Goal: Information Seeking & Learning: Learn about a topic

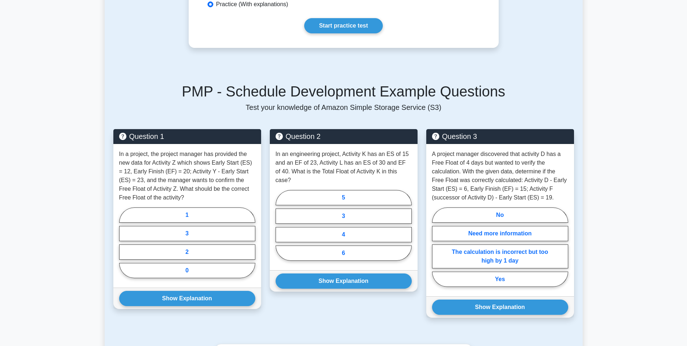
scroll to position [413, 0]
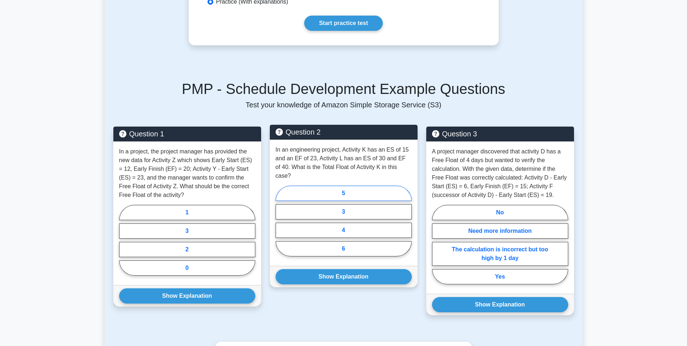
click at [388, 185] on label "5" at bounding box center [344, 192] width 136 height 15
click at [280, 221] on input "5" at bounding box center [278, 223] width 5 height 5
radio input "true"
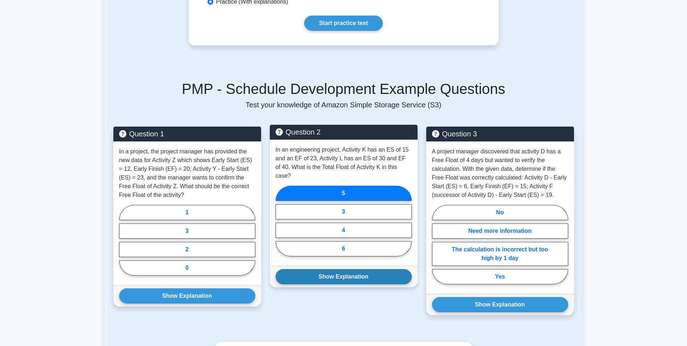
click at [365, 270] on button "Show Explanation" at bounding box center [344, 276] width 136 height 15
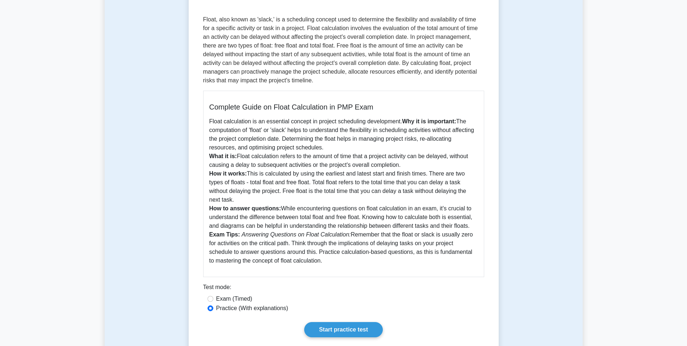
scroll to position [105, 0]
click at [338, 324] on link "Start practice test" at bounding box center [343, 329] width 79 height 15
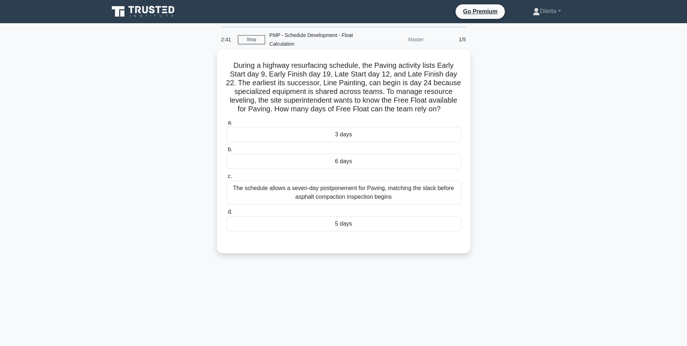
click at [378, 131] on div "3 days" at bounding box center [343, 134] width 235 height 15
click at [226, 125] on input "a. 3 days" at bounding box center [226, 122] width 0 height 5
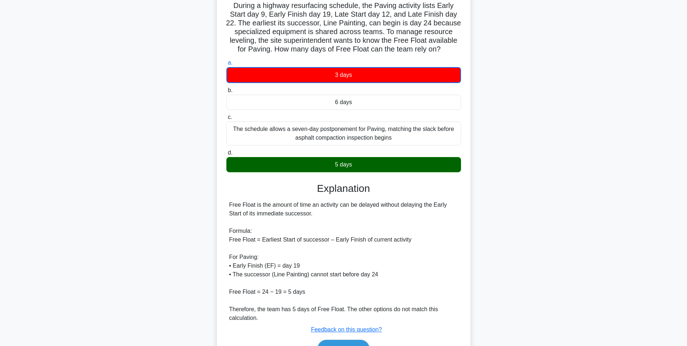
scroll to position [64, 0]
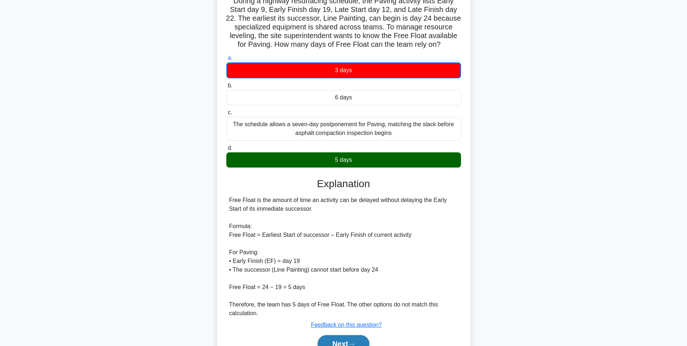
click at [359, 341] on button "Next" at bounding box center [344, 343] width 52 height 17
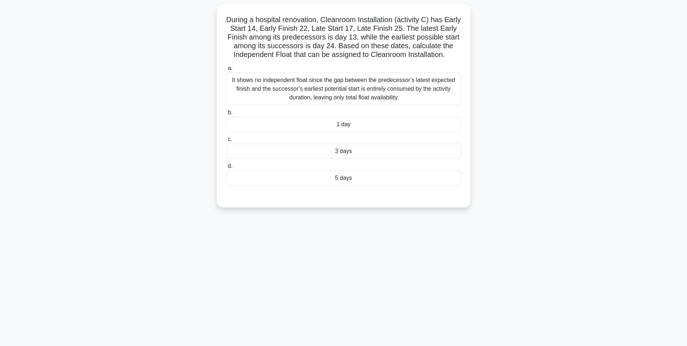
click at [361, 120] on div "1 day" at bounding box center [343, 124] width 235 height 15
click at [226, 115] on input "b. 1 day" at bounding box center [226, 112] width 0 height 5
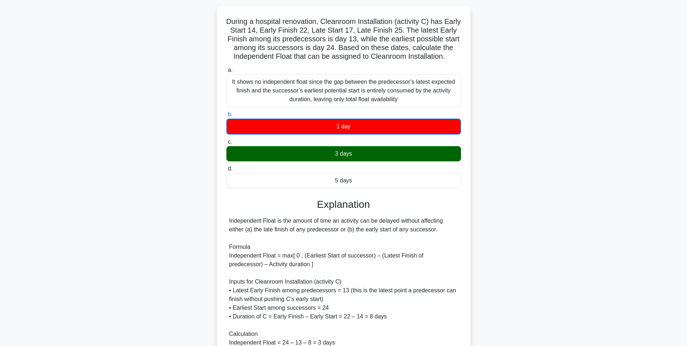
click at [506, 226] on div "During a hospital renovation, Cleanroom Installation (activity C) has Early Sta…" at bounding box center [344, 223] width 478 height 436
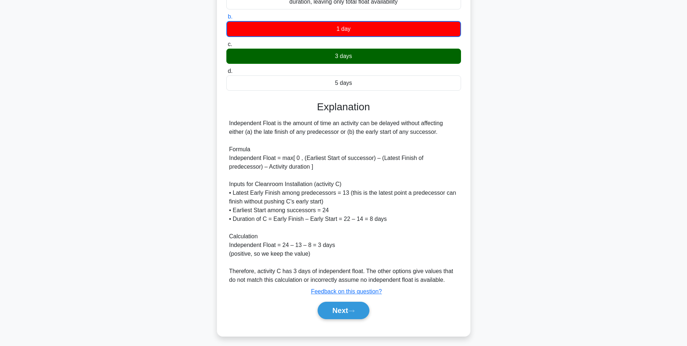
scroll to position [146, 0]
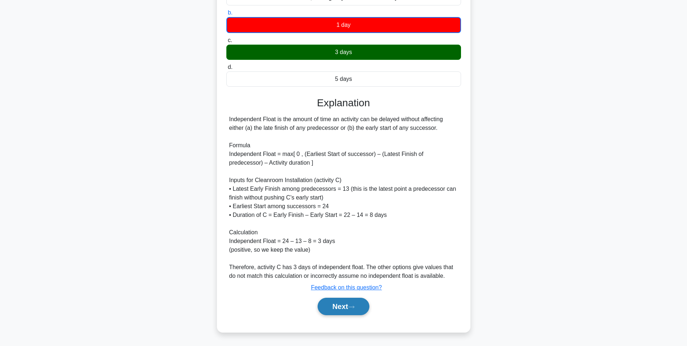
click at [358, 302] on button "Next" at bounding box center [344, 305] width 52 height 17
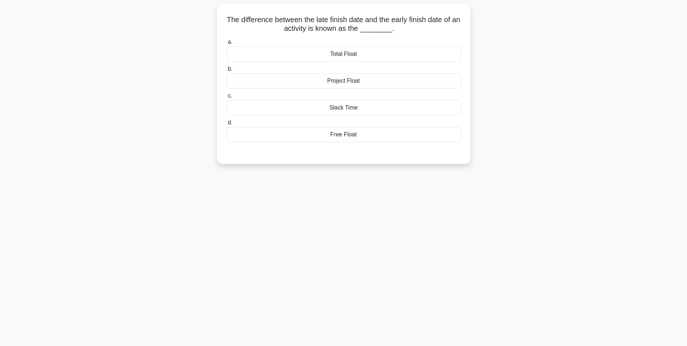
click at [434, 139] on div "Free Float" at bounding box center [343, 134] width 235 height 15
click at [226, 125] on input "d. Free Float" at bounding box center [226, 122] width 0 height 5
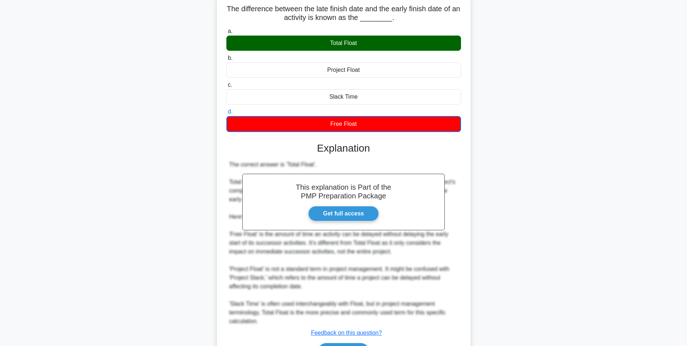
scroll to position [102, 0]
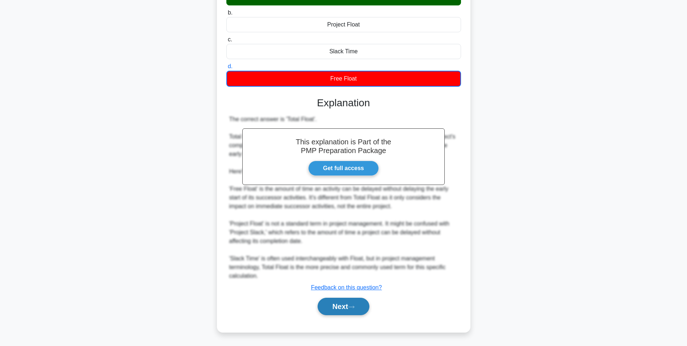
click at [337, 305] on button "Next" at bounding box center [344, 305] width 52 height 17
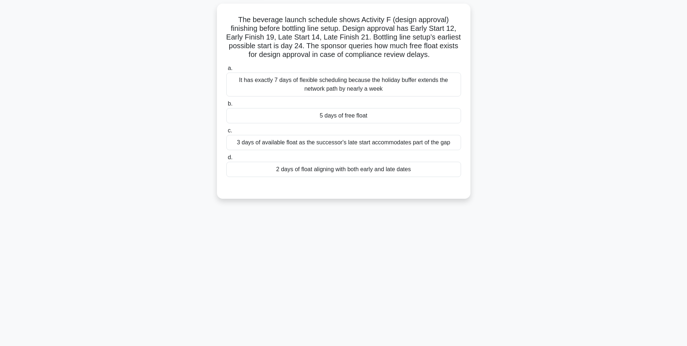
scroll to position [46, 0]
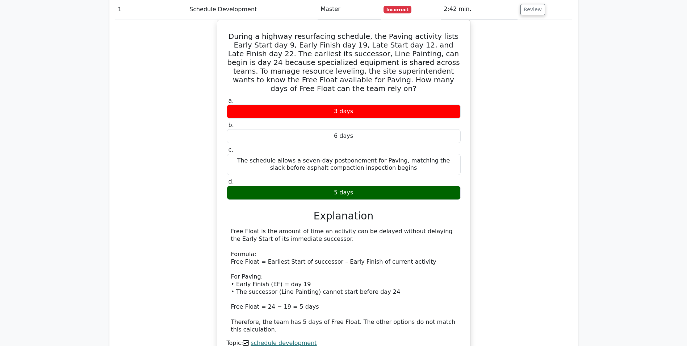
scroll to position [569, 0]
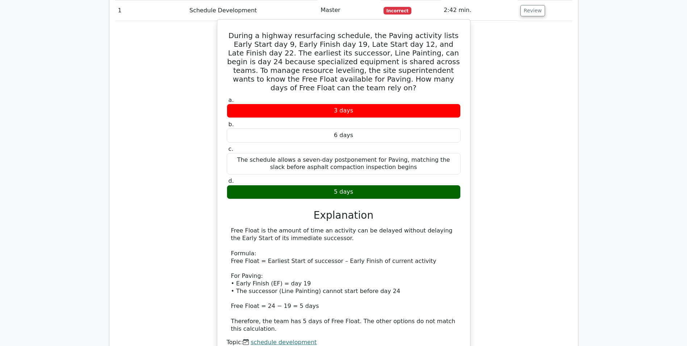
click at [283, 345] on link "float calculation" at bounding box center [275, 349] width 46 height 7
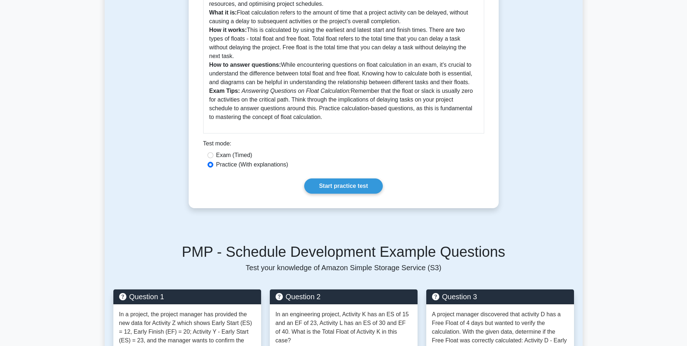
scroll to position [248, 0]
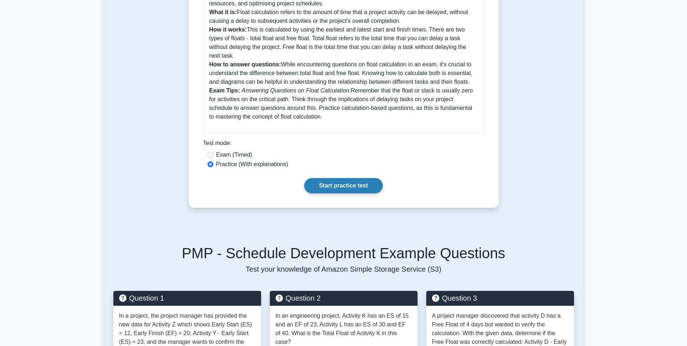
click at [350, 187] on link "Start practice test" at bounding box center [343, 185] width 79 height 15
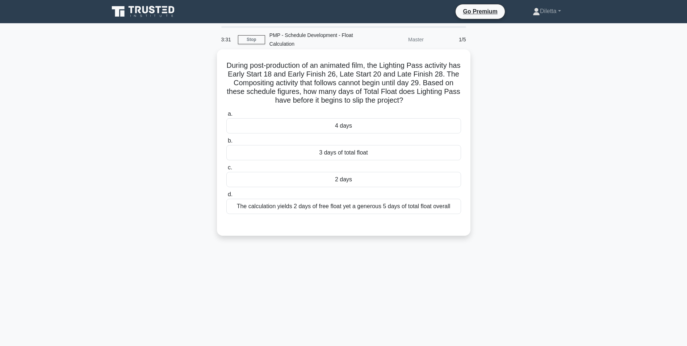
click at [328, 154] on div "3 days of total float" at bounding box center [343, 152] width 235 height 15
click at [226, 143] on input "b. 3 days of total float" at bounding box center [226, 140] width 0 height 5
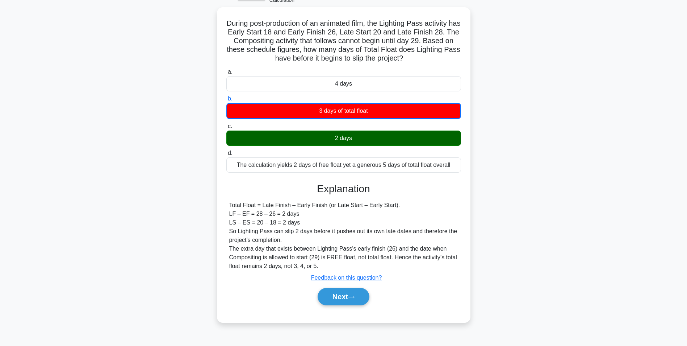
scroll to position [46, 0]
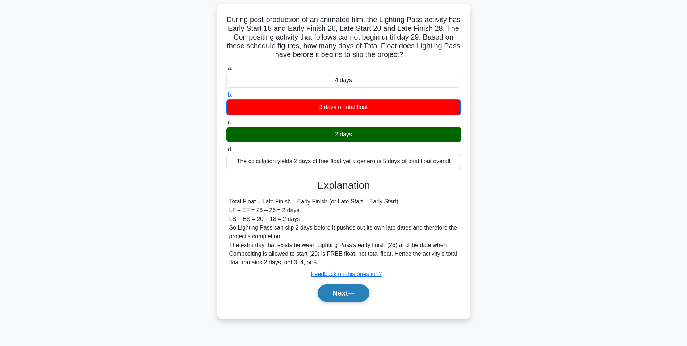
click at [356, 290] on button "Next" at bounding box center [344, 292] width 52 height 17
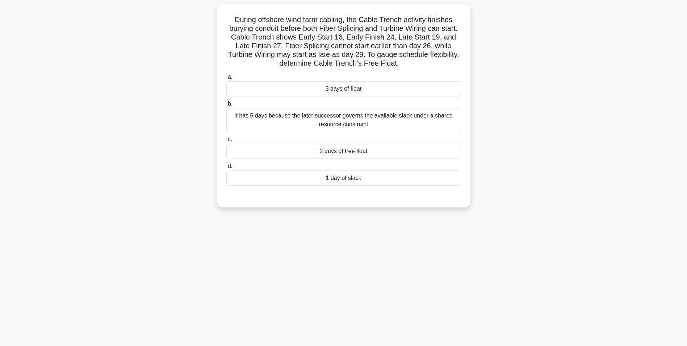
click at [368, 96] on div "3 days of float" at bounding box center [343, 88] width 235 height 15
click at [226, 79] on input "a. 3 days of float" at bounding box center [226, 77] width 0 height 5
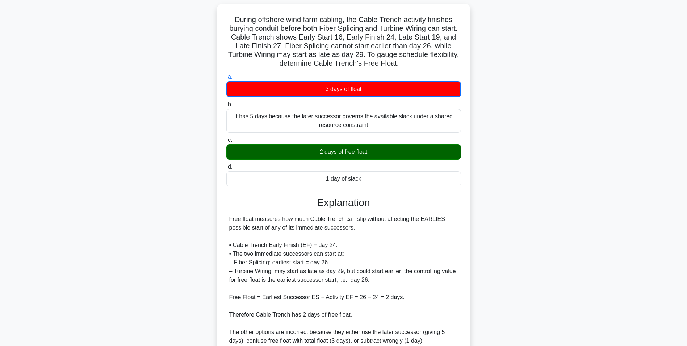
click at [226, 102] on input "b. It has 5 days because the later successor governs the available slack under …" at bounding box center [226, 104] width 0 height 5
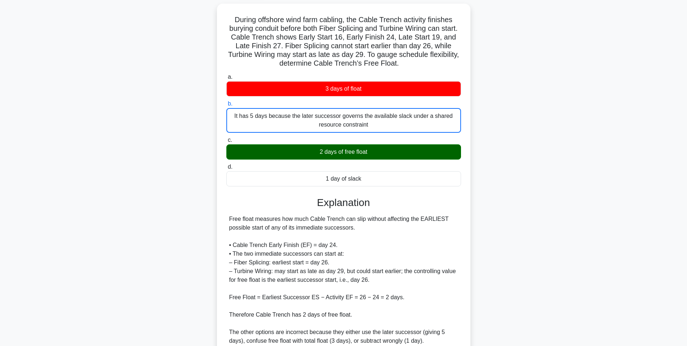
click at [410, 251] on div "Free float measures how much Cable Trench can slip without affecting the EARLIE…" at bounding box center [343, 279] width 229 height 130
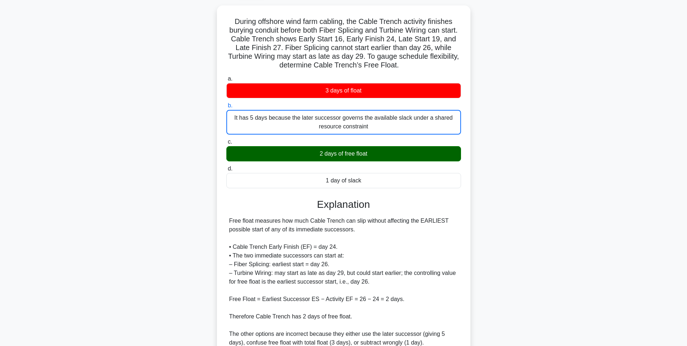
scroll to position [111, 0]
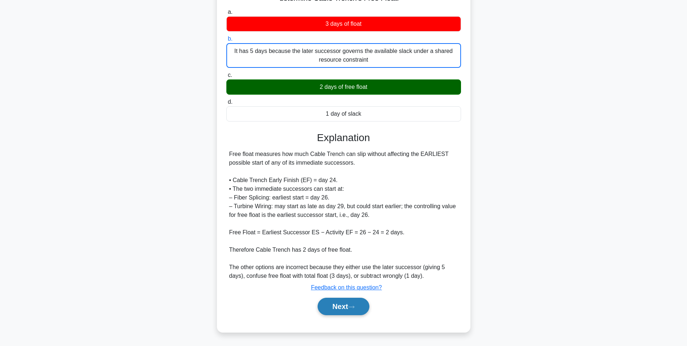
click at [330, 311] on button "Next" at bounding box center [344, 305] width 52 height 17
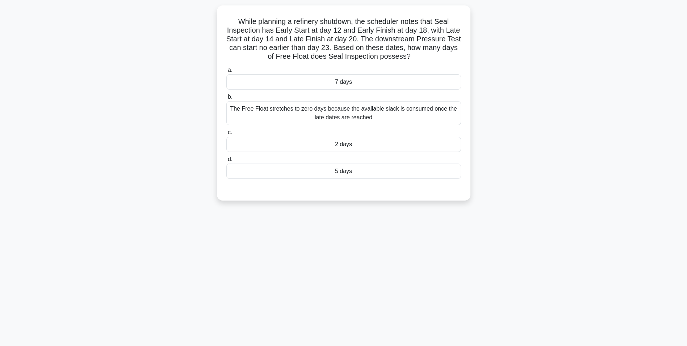
scroll to position [46, 0]
click at [352, 172] on div "5 days" at bounding box center [343, 169] width 235 height 15
click at [226, 160] on input "d. 5 days" at bounding box center [226, 157] width 0 height 5
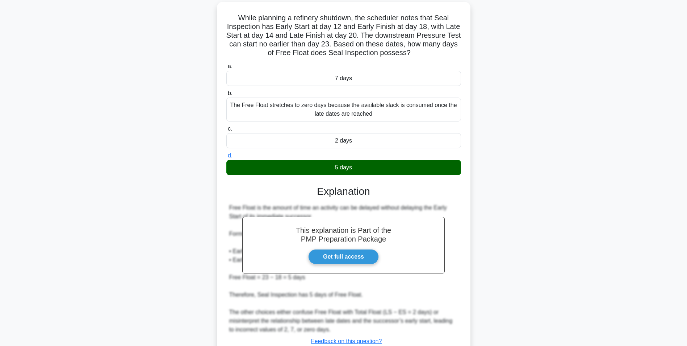
scroll to position [101, 0]
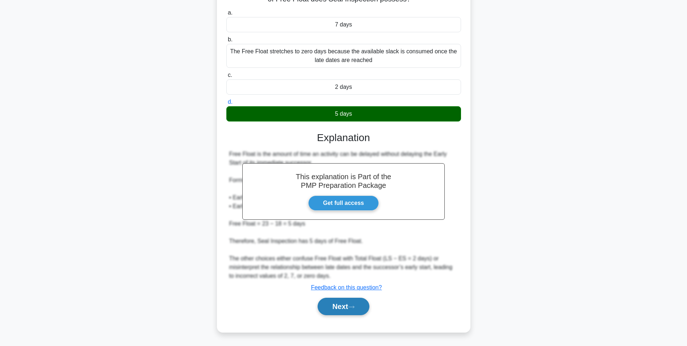
click at [341, 307] on button "Next" at bounding box center [344, 305] width 52 height 17
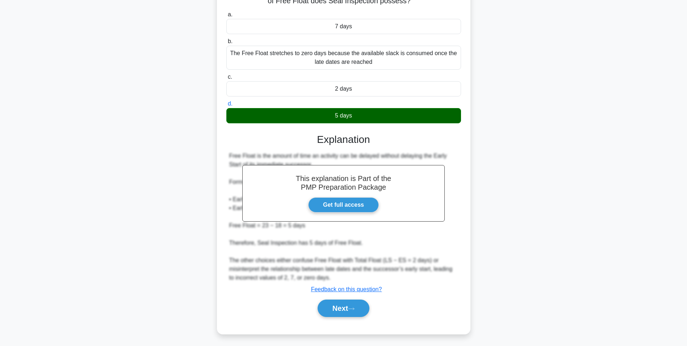
scroll to position [46, 0]
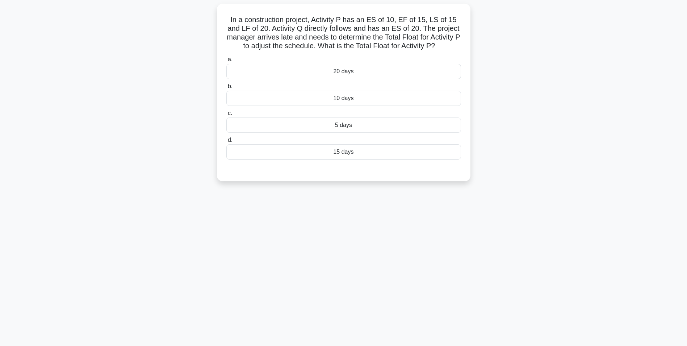
click at [347, 96] on div "10 days" at bounding box center [343, 98] width 235 height 15
click at [226, 89] on input "b. 10 days" at bounding box center [226, 86] width 0 height 5
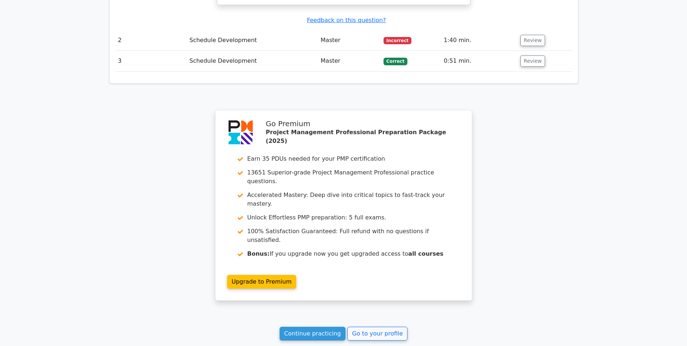
scroll to position [919, 0]
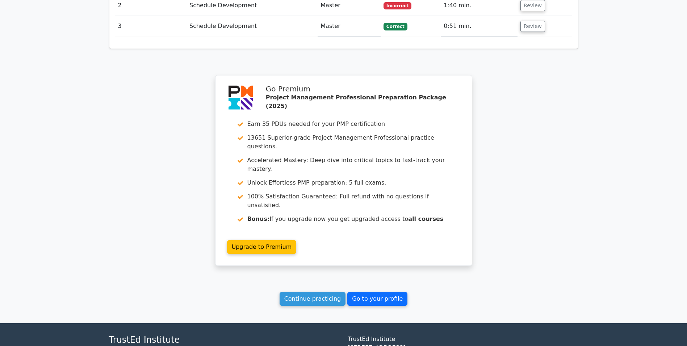
click at [371, 292] on link "Go to your profile" at bounding box center [377, 299] width 60 height 14
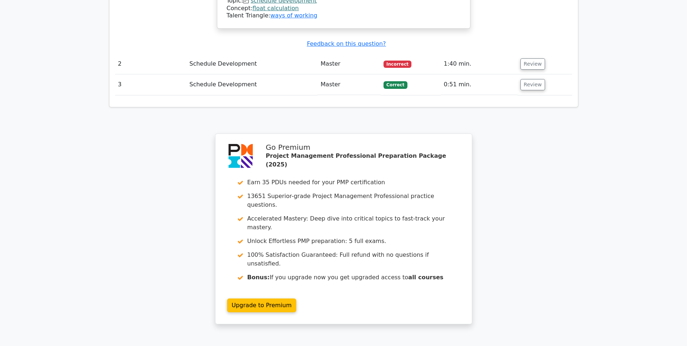
scroll to position [867, 0]
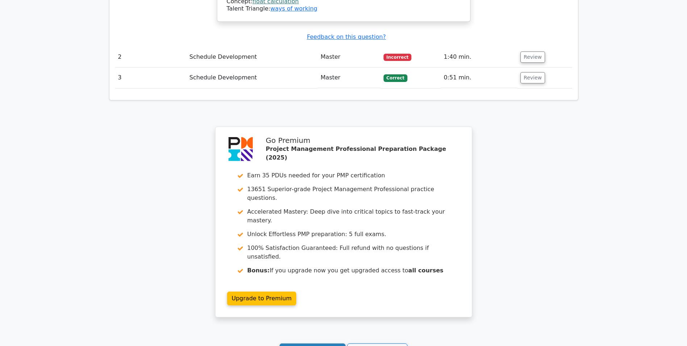
click at [333, 343] on link "Continue practicing" at bounding box center [313, 350] width 66 height 14
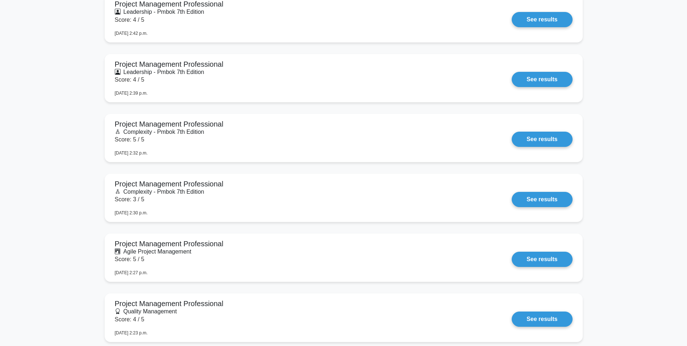
scroll to position [61, 0]
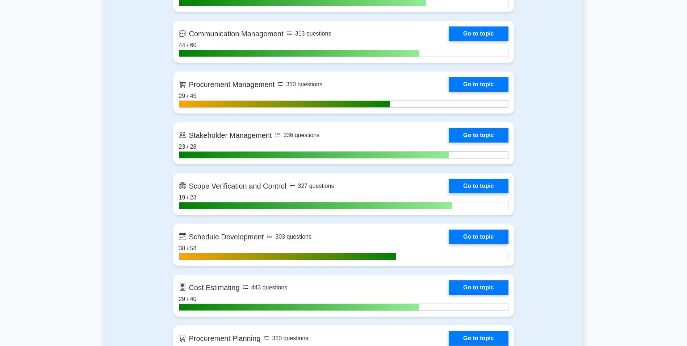
scroll to position [866, 0]
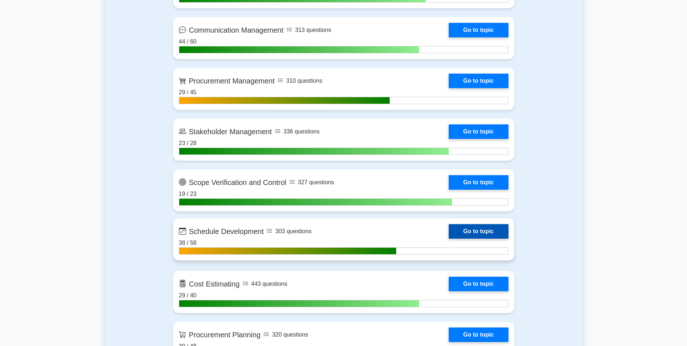
click at [494, 227] on link "Go to topic" at bounding box center [478, 231] width 59 height 14
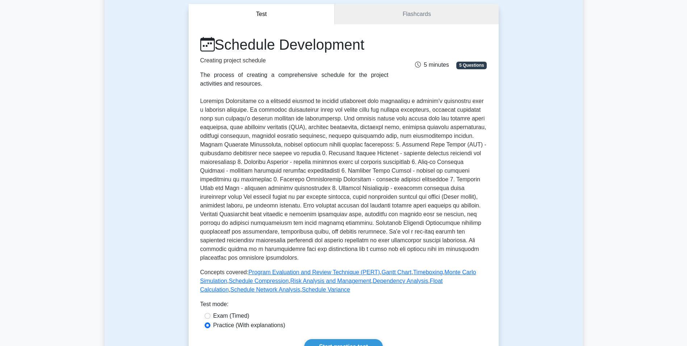
scroll to position [70, 0]
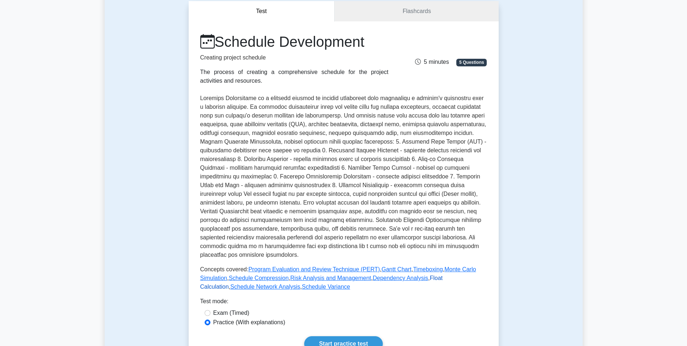
click at [443, 275] on link "Float Calculation" at bounding box center [321, 282] width 243 height 15
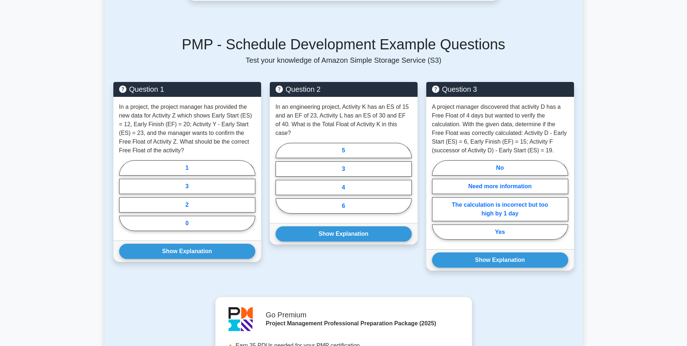
scroll to position [380, 0]
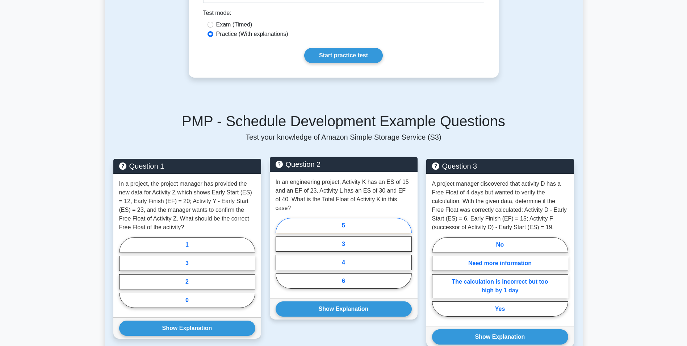
drag, startPoint x: 354, startPoint y: 217, endPoint x: 333, endPoint y: 217, distance: 20.7
click at [333, 218] on label "5" at bounding box center [344, 225] width 136 height 15
click at [280, 253] on input "5" at bounding box center [278, 255] width 5 height 5
radio input "true"
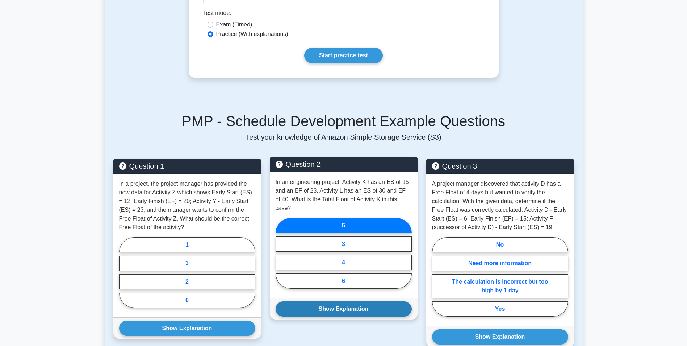
click at [334, 301] on button "Show Explanation" at bounding box center [344, 308] width 136 height 15
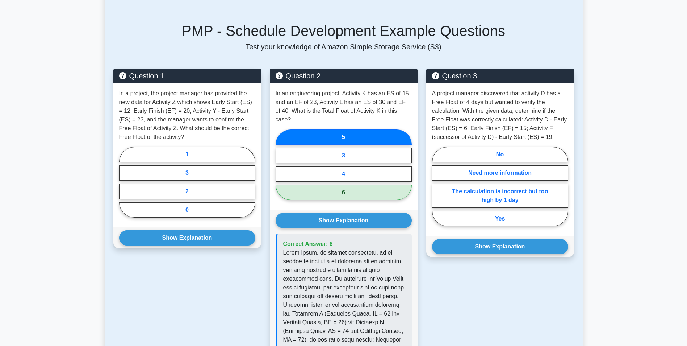
scroll to position [472, 0]
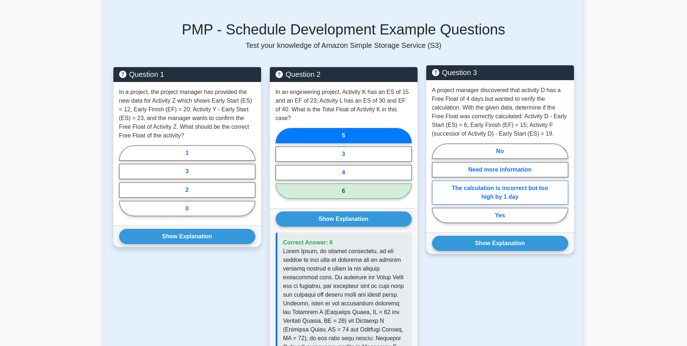
click at [548, 190] on label "The calculation is incorrect but too high by 1 day" at bounding box center [500, 192] width 136 height 24
click at [437, 188] on input "The calculation is incorrect but too high by 1 day" at bounding box center [434, 185] width 5 height 5
radio input "true"
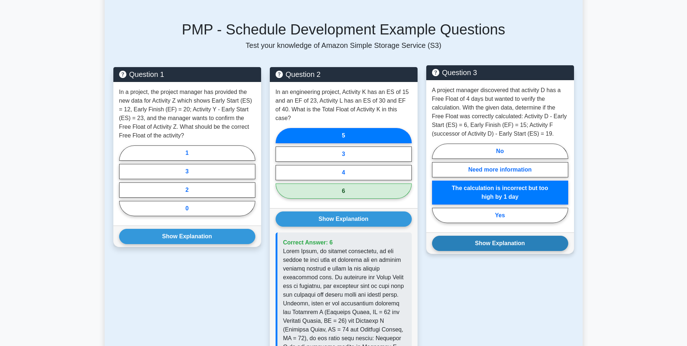
click at [544, 247] on button "Show Explanation" at bounding box center [500, 242] width 136 height 15
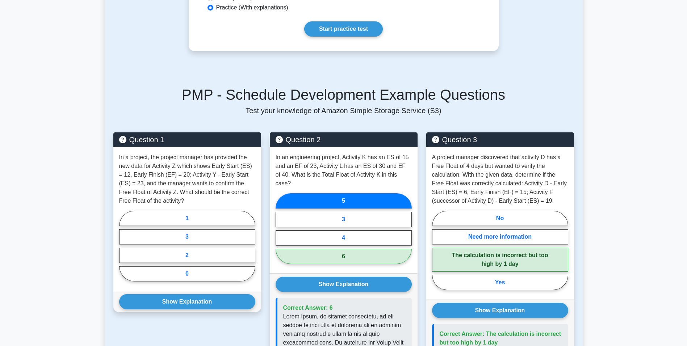
scroll to position [410, 0]
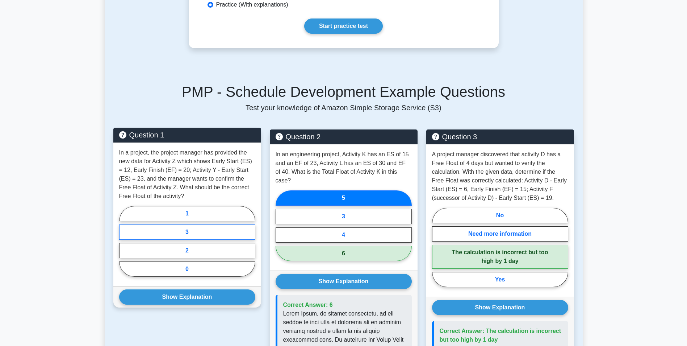
click at [210, 230] on label "3" at bounding box center [187, 231] width 136 height 15
click at [124, 241] on input "3" at bounding box center [121, 243] width 5 height 5
radio input "true"
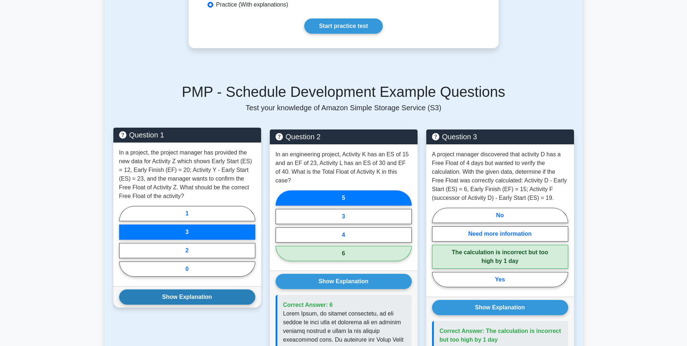
click at [202, 293] on button "Show Explanation" at bounding box center [187, 296] width 136 height 15
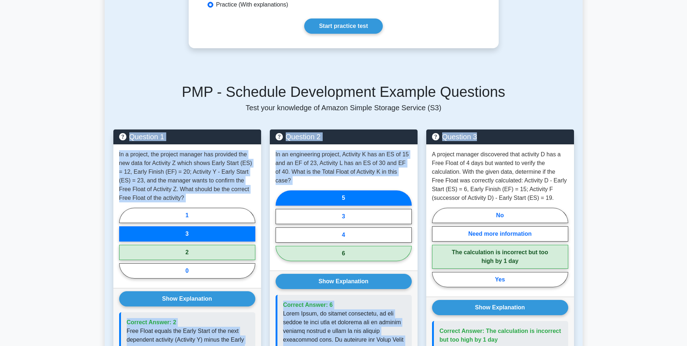
drag, startPoint x: 690, startPoint y: 121, endPoint x: 692, endPoint y: 127, distance: 6.2
click at [687, 127] on html "Go Premium Diletta" at bounding box center [343, 309] width 687 height 1438
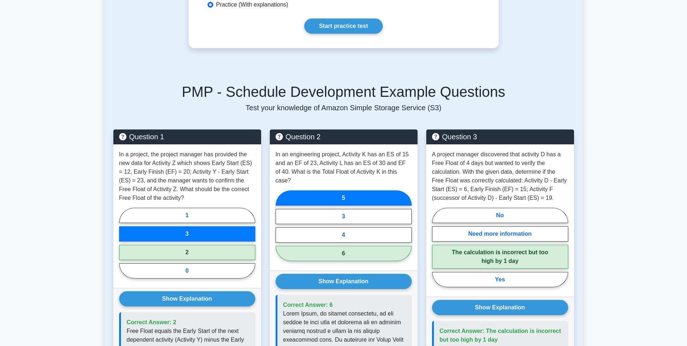
drag, startPoint x: 692, startPoint y: 127, endPoint x: 658, endPoint y: 145, distance: 38.9
click at [658, 145] on main "Back to Schedule Development Float Calculation 5 minutes 5 Questions Complete G…" at bounding box center [343, 281] width 687 height 1334
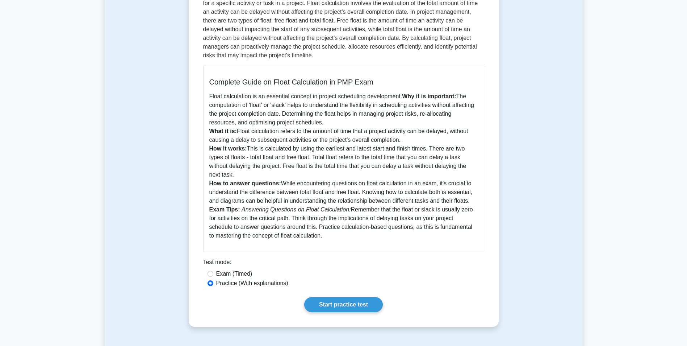
scroll to position [130, 0]
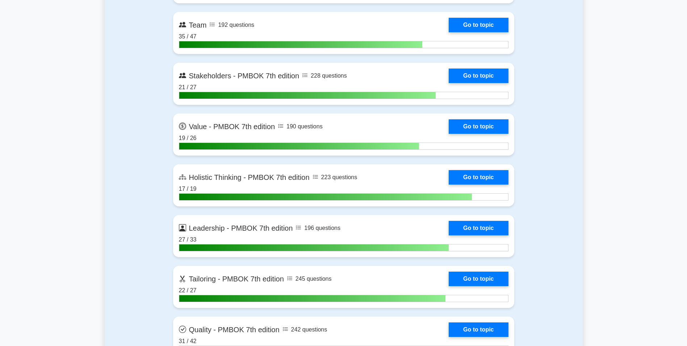
scroll to position [2099, 0]
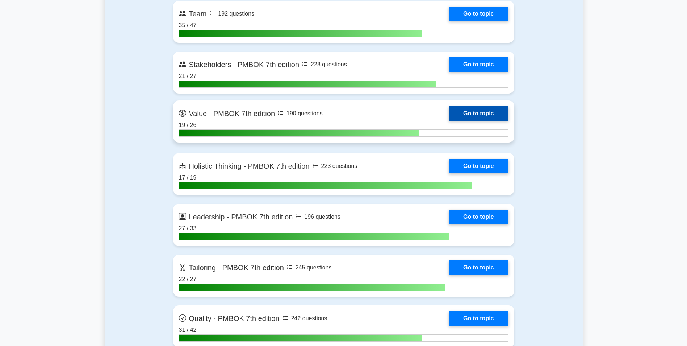
drag, startPoint x: 481, startPoint y: 114, endPoint x: 466, endPoint y: 116, distance: 15.3
click at [466, 116] on link "Go to topic" at bounding box center [478, 113] width 59 height 14
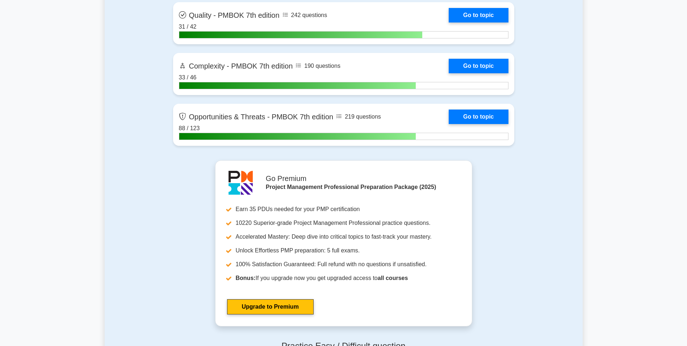
scroll to position [2352, 0]
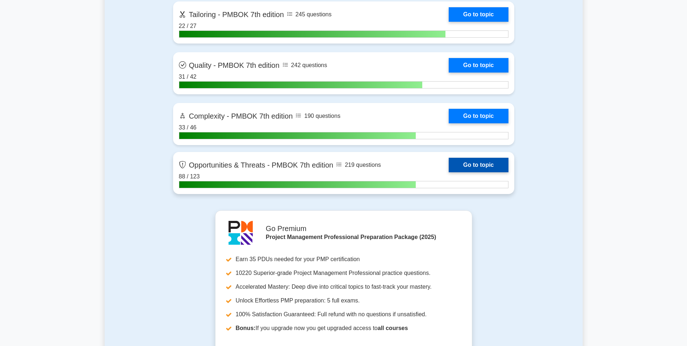
drag, startPoint x: 473, startPoint y: 171, endPoint x: 473, endPoint y: 164, distance: 7.3
click at [473, 164] on link "Go to topic" at bounding box center [478, 165] width 59 height 14
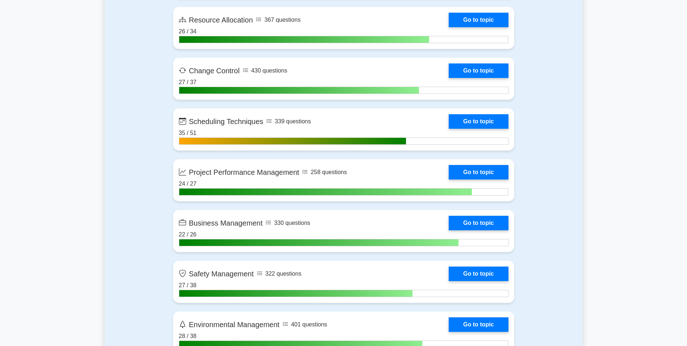
scroll to position [1590, 0]
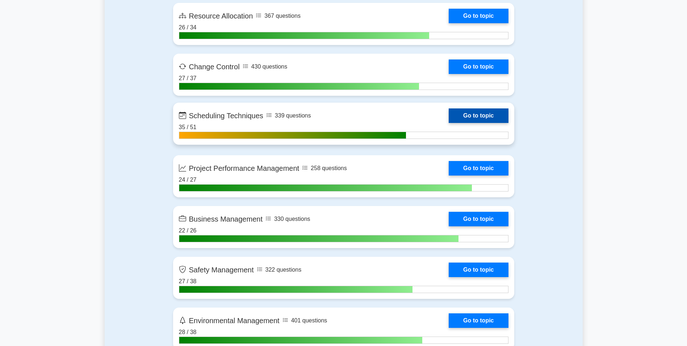
click at [491, 121] on link "Go to topic" at bounding box center [478, 115] width 59 height 14
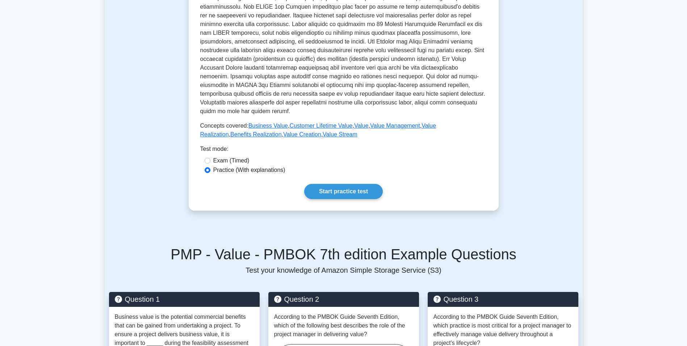
scroll to position [209, 0]
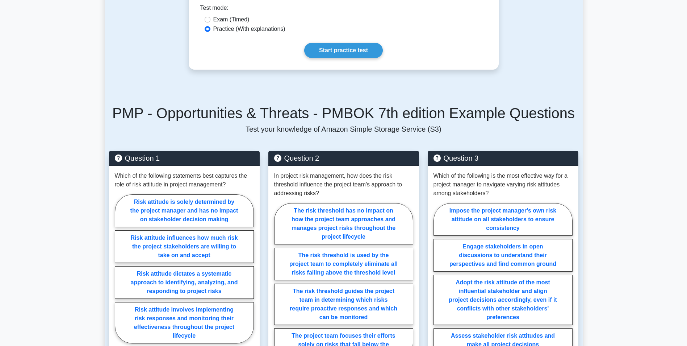
scroll to position [92, 0]
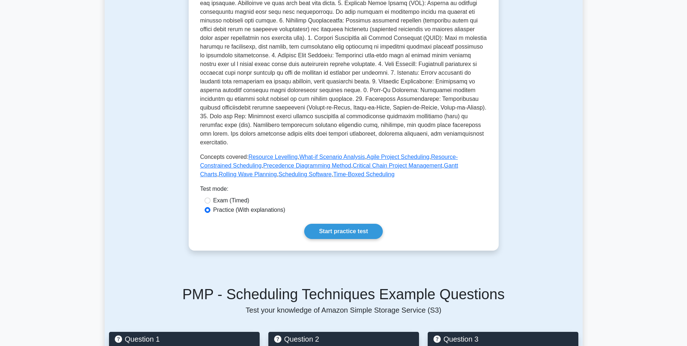
scroll to position [224, 0]
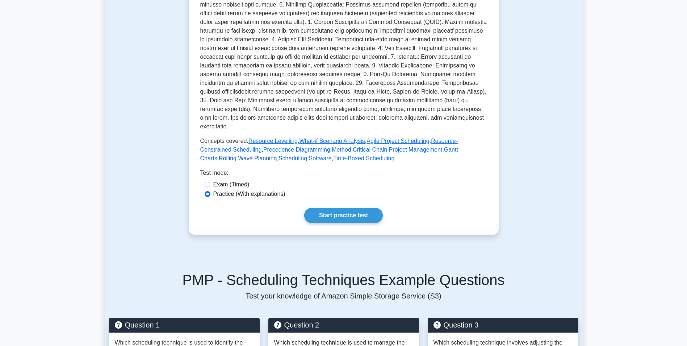
click at [277, 155] on link "Rolling Wave Planning" at bounding box center [248, 158] width 58 height 6
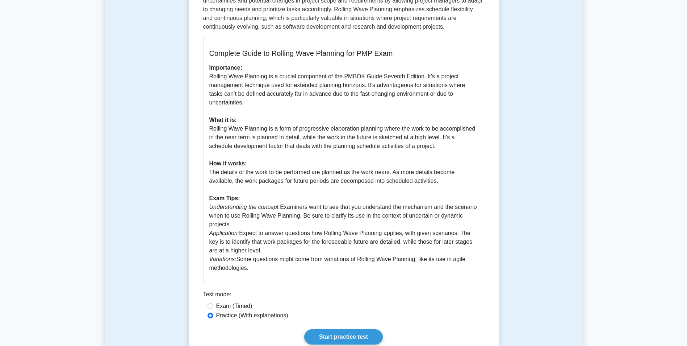
scroll to position [152, 0]
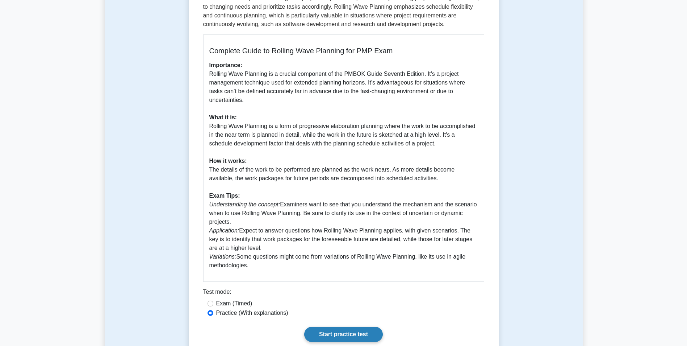
click at [340, 332] on link "Start practice test" at bounding box center [343, 333] width 79 height 15
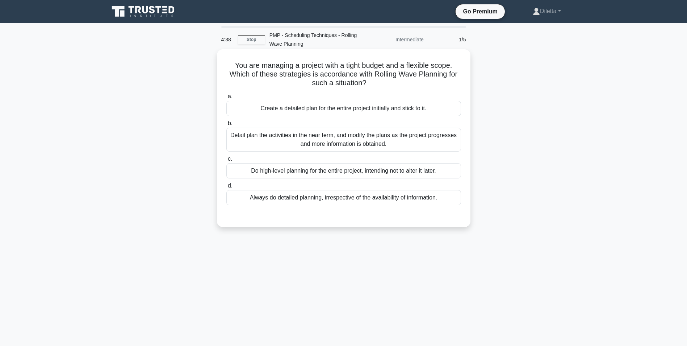
click at [437, 147] on div "Detail plan the activities in the near term, and modify the plans as the projec…" at bounding box center [343, 140] width 235 height 24
click at [226, 126] on input "b. Detail plan the activities in the near term, and modify the plans as the pro…" at bounding box center [226, 123] width 0 height 5
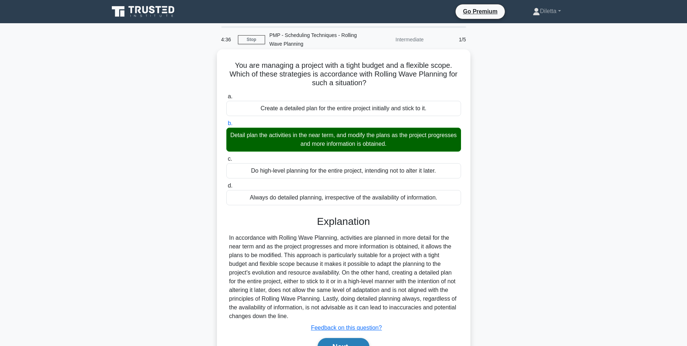
click at [335, 339] on button "Next" at bounding box center [344, 346] width 52 height 17
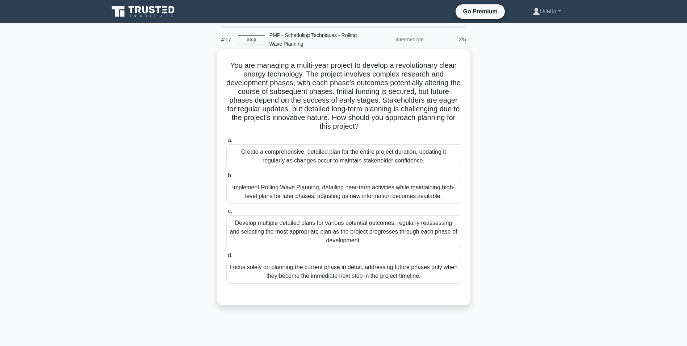
click at [422, 195] on div "Implement Rolling Wave Planning, detailing near-term activities while maintaini…" at bounding box center [343, 192] width 235 height 24
click at [226, 178] on input "b. Implement Rolling Wave Planning, detailing near-term activities while mainta…" at bounding box center [226, 175] width 0 height 5
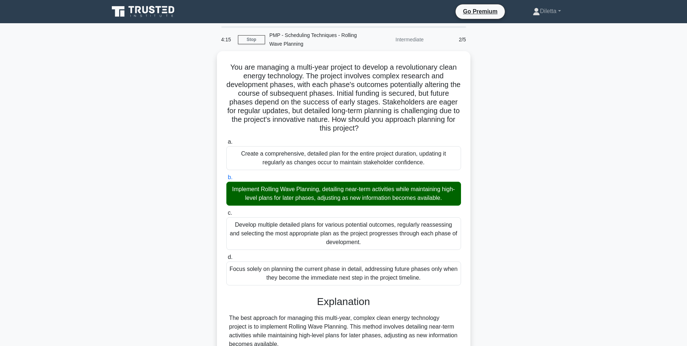
click at [626, 245] on main "4:15 Stop PMP - Scheduling Techniques - Rolling Wave Planning Intermediate 2/5 …" at bounding box center [343, 317] width 687 height 588
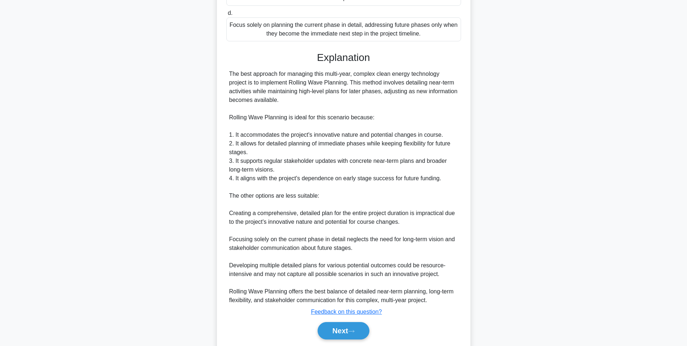
scroll to position [246, 0]
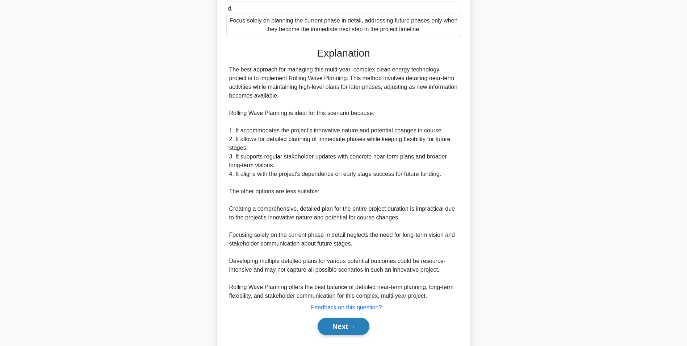
click at [347, 330] on button "Next" at bounding box center [344, 325] width 52 height 17
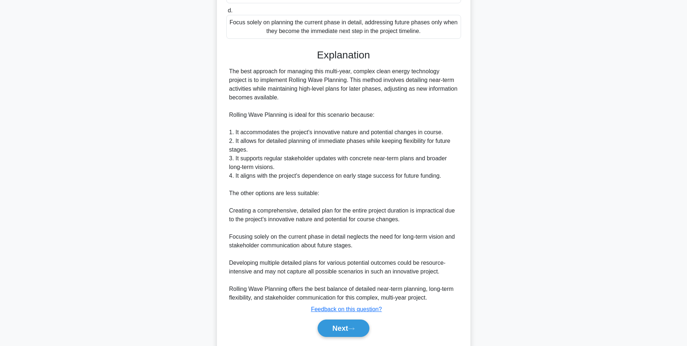
scroll to position [46, 0]
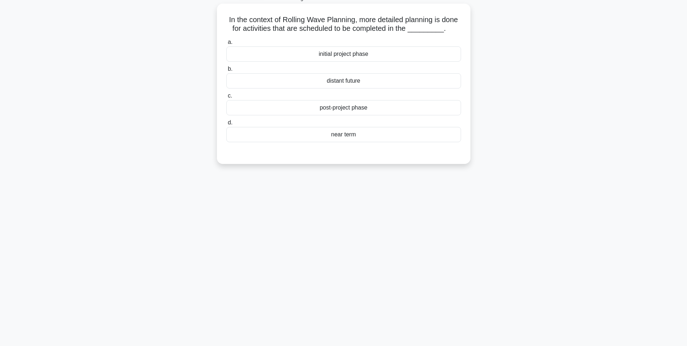
click at [388, 142] on div "near term" at bounding box center [343, 134] width 235 height 15
click at [226, 125] on input "d. near term" at bounding box center [226, 122] width 0 height 5
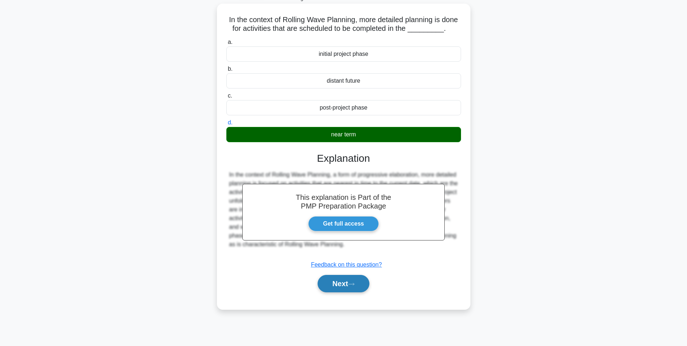
click at [346, 289] on button "Next" at bounding box center [344, 283] width 52 height 17
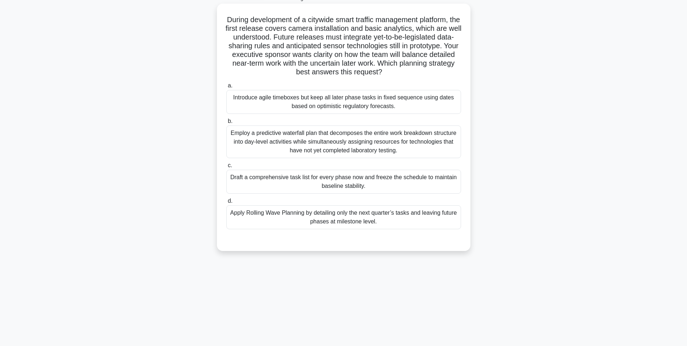
click at [356, 222] on div "Apply Rolling Wave Planning by detailing only the next quarter’s tasks and leav…" at bounding box center [343, 217] width 235 height 24
click at [226, 203] on input "d. Apply Rolling Wave Planning by detailing only the next quarter’s tasks and l…" at bounding box center [226, 201] width 0 height 5
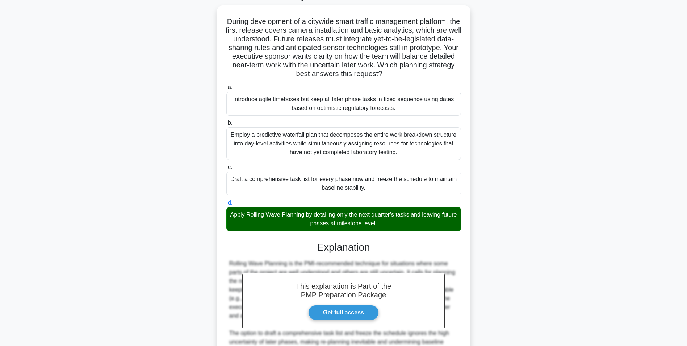
click at [226, 85] on input "a. Introduce agile timeboxes but keep all later phase tasks in fixed sequence u…" at bounding box center [226, 87] width 0 height 5
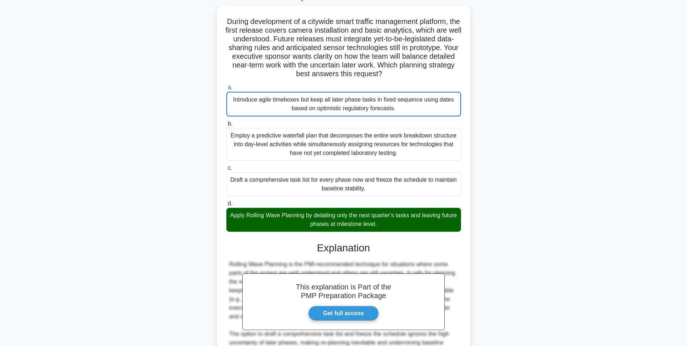
click at [226, 121] on input "b. Employ a predictive waterfall plan that decomposes the entire work breakdown…" at bounding box center [226, 123] width 0 height 5
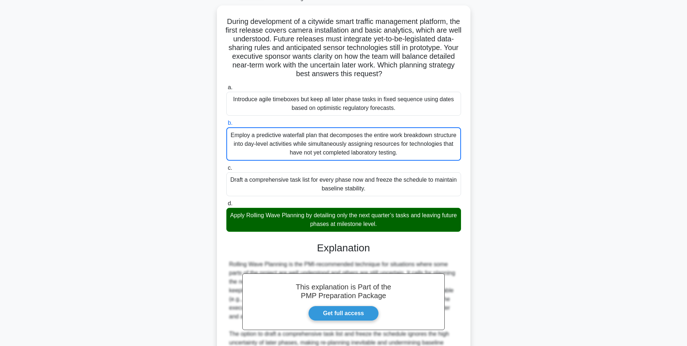
click at [591, 206] on main "3:07 Stop PMP - Scheduling Techniques - Rolling Wave Planning Intermediate 4/5 …" at bounding box center [343, 220] width 687 height 485
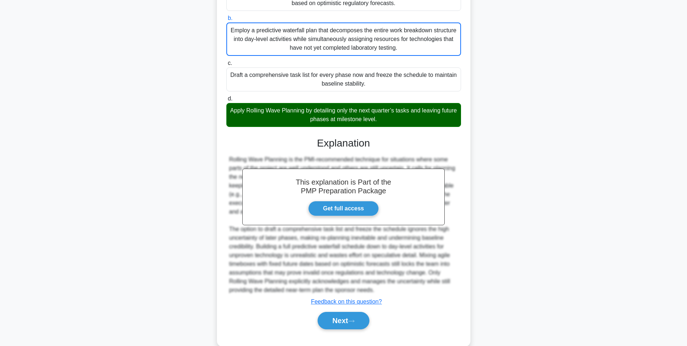
scroll to position [163, 0]
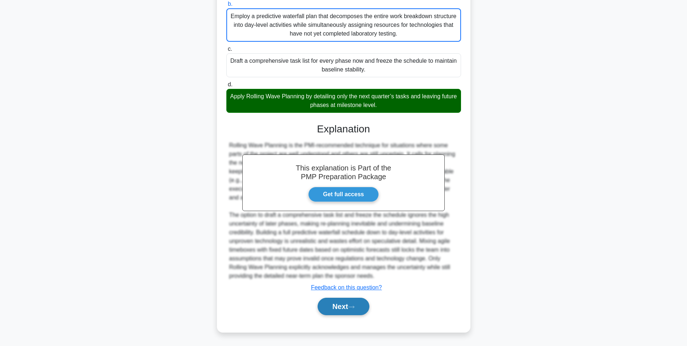
click at [352, 306] on icon at bounding box center [351, 307] width 7 height 4
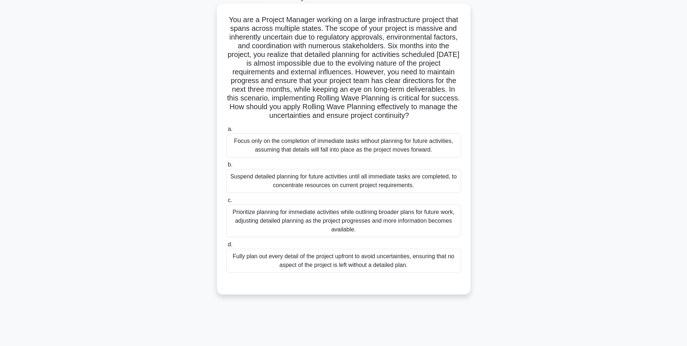
click at [422, 223] on div "Prioritize planning for immediate activities while outlining broader plans for …" at bounding box center [343, 220] width 235 height 33
click at [226, 202] on input "c. Prioritize planning for immediate activities while outlining broader plans f…" at bounding box center [226, 200] width 0 height 5
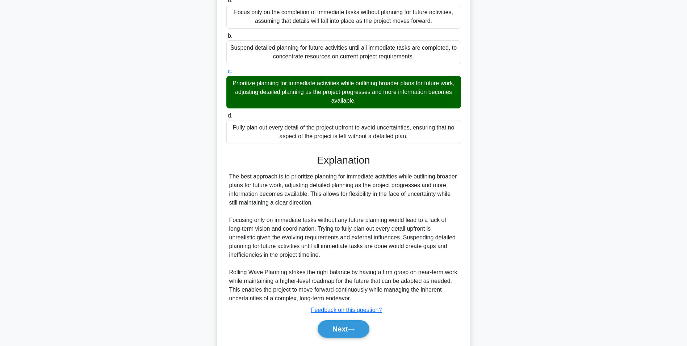
scroll to position [180, 0]
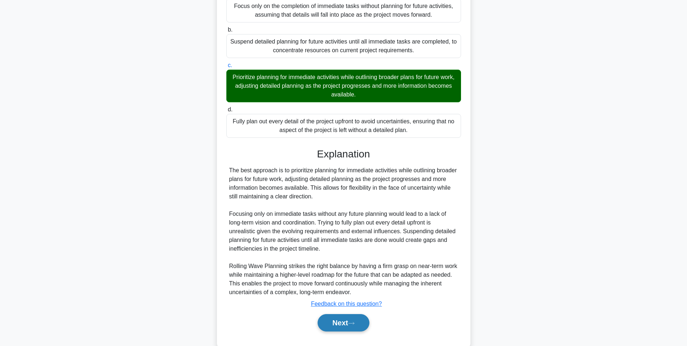
click at [335, 326] on button "Next" at bounding box center [344, 322] width 52 height 17
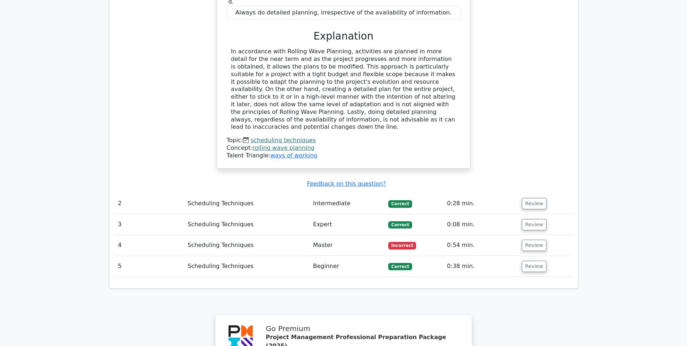
scroll to position [716, 0]
click at [532, 239] on button "Review" at bounding box center [534, 244] width 25 height 11
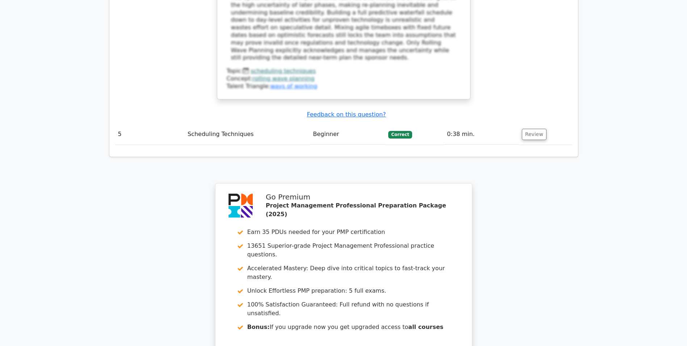
scroll to position [1284, 0]
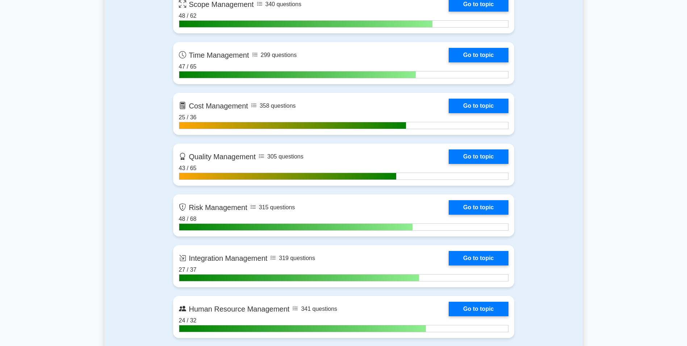
scroll to position [559, 0]
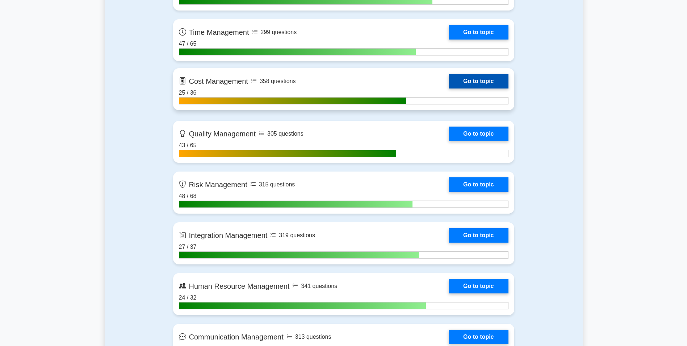
click at [490, 81] on link "Go to topic" at bounding box center [478, 81] width 59 height 14
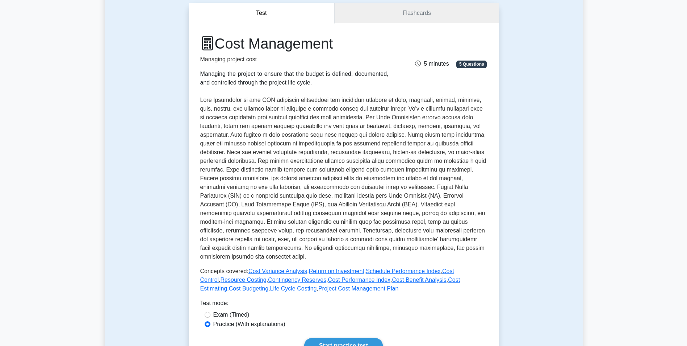
scroll to position [101, 0]
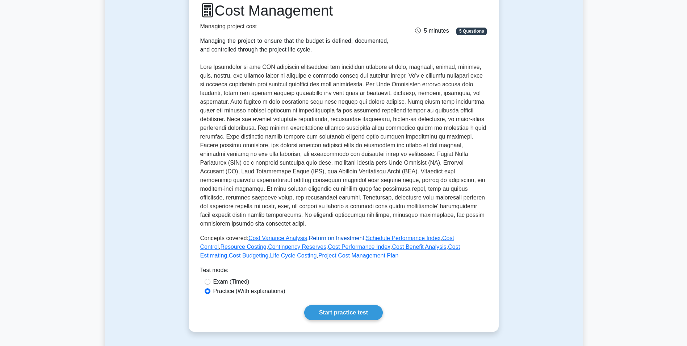
click at [325, 236] on link "Return on Investment" at bounding box center [336, 238] width 55 height 6
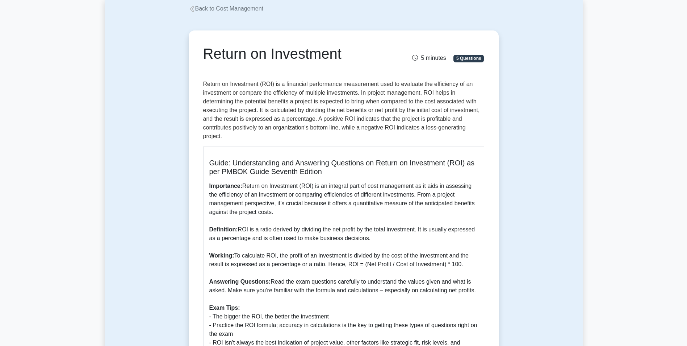
scroll to position [34, 0]
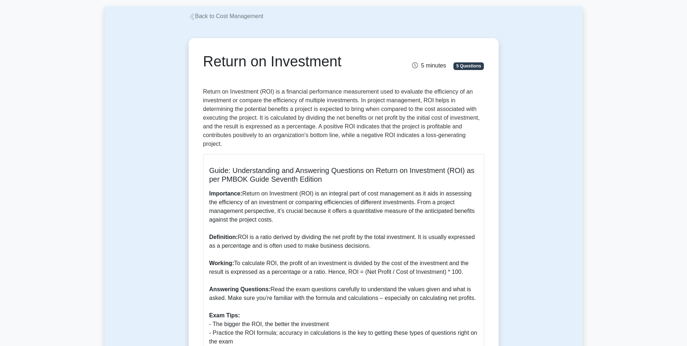
drag, startPoint x: 622, startPoint y: 126, endPoint x: 631, endPoint y: 84, distance: 42.8
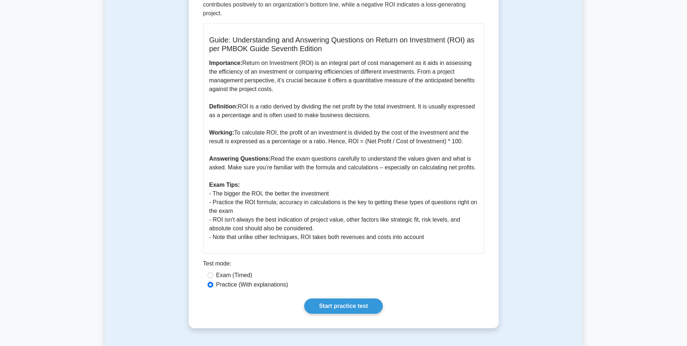
scroll to position [179, 0]
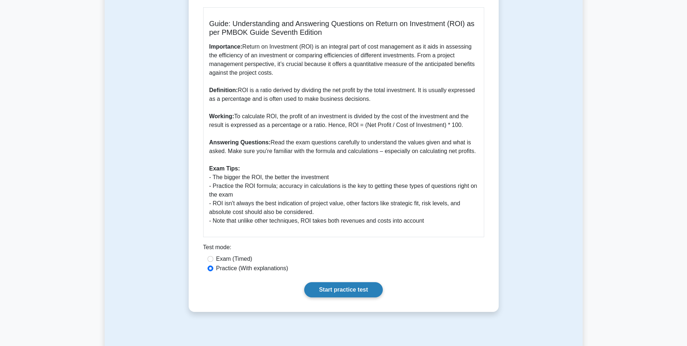
click at [355, 295] on link "Start practice test" at bounding box center [343, 289] width 79 height 15
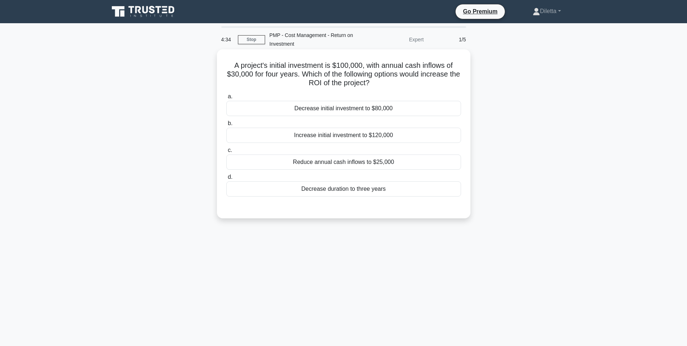
click at [415, 107] on div "Decrease initial investment to $80,000" at bounding box center [343, 108] width 235 height 15
click at [226, 99] on input "a. Decrease initial investment to $80,000" at bounding box center [226, 96] width 0 height 5
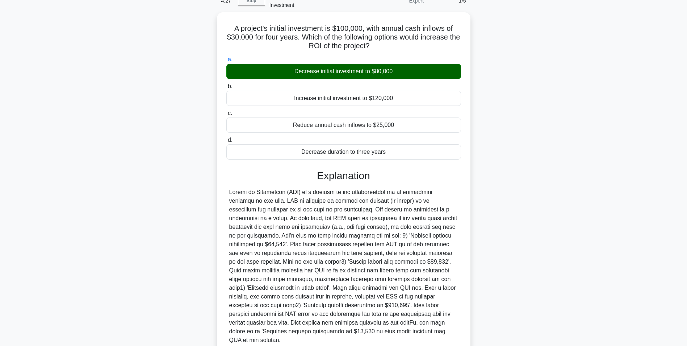
scroll to position [93, 0]
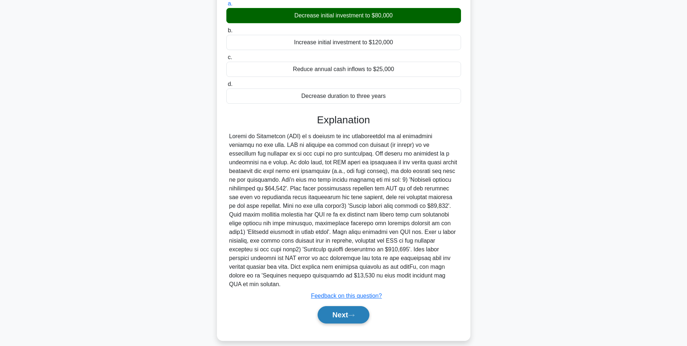
click at [349, 306] on button "Next" at bounding box center [344, 314] width 52 height 17
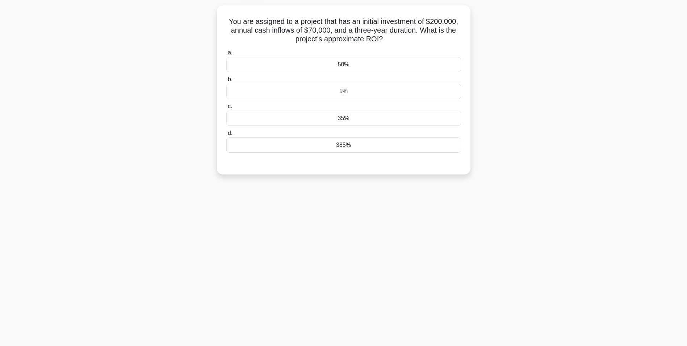
scroll to position [46, 0]
click at [349, 304] on div "4:09 Stop PMP - Cost Management - Return on Investment Expert 2/5 You are assig…" at bounding box center [344, 161] width 478 height 362
click at [443, 87] on div "5%" at bounding box center [343, 89] width 235 height 15
click at [226, 80] on input "b. 5%" at bounding box center [226, 77] width 0 height 5
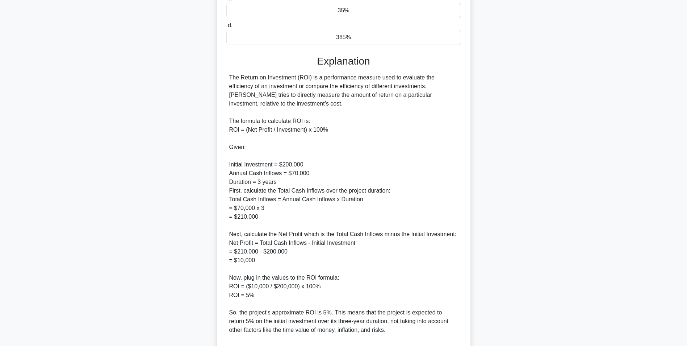
scroll to position [242, 0]
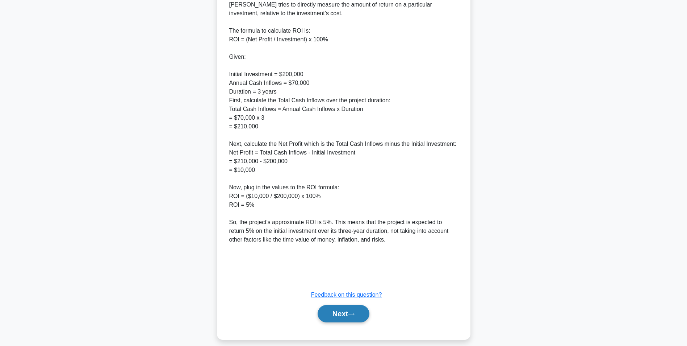
click at [340, 309] on button "Next" at bounding box center [344, 313] width 52 height 17
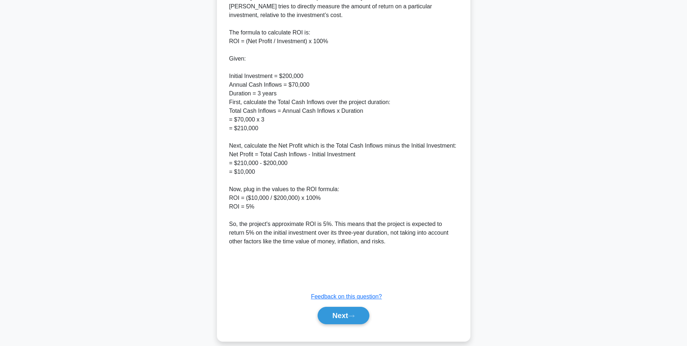
scroll to position [46, 0]
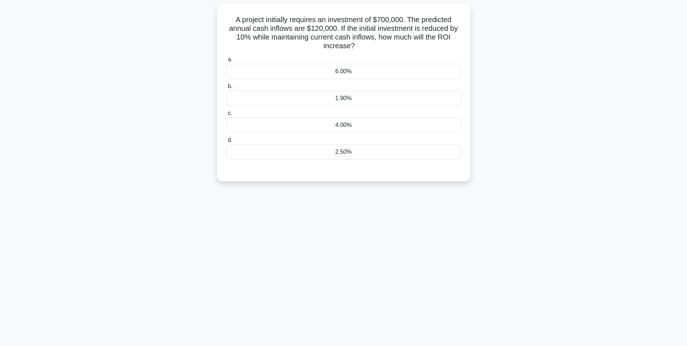
click at [399, 101] on div "1.90%" at bounding box center [343, 98] width 235 height 15
click at [226, 89] on input "b. 1.90%" at bounding box center [226, 86] width 0 height 5
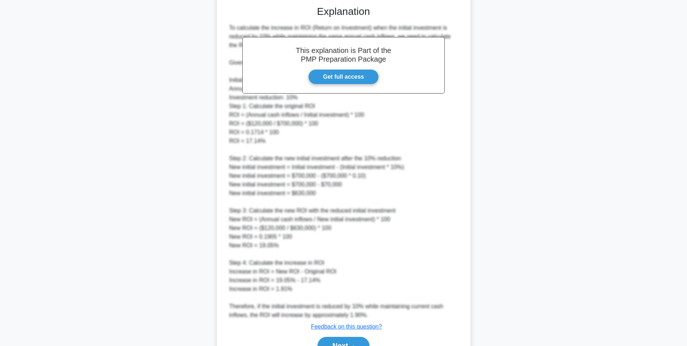
scroll to position [217, 0]
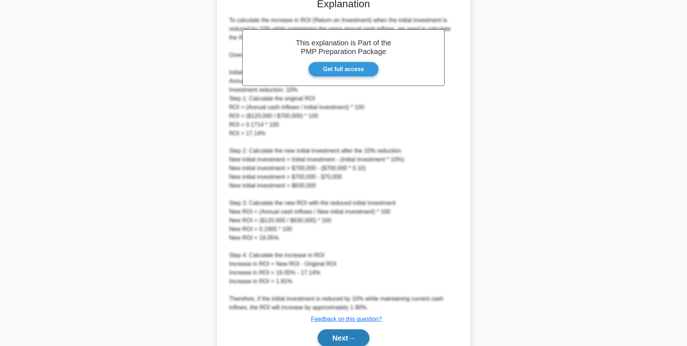
click at [329, 334] on button "Next" at bounding box center [344, 337] width 52 height 17
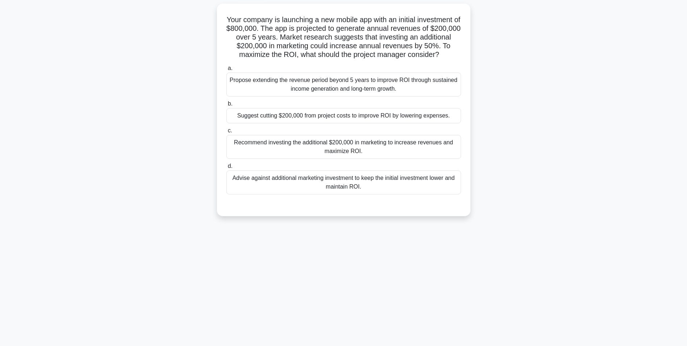
click at [452, 119] on div "Suggest cutting $200,000 from project costs to improve ROI by lowering expenses." at bounding box center [343, 115] width 235 height 15
click at [226, 106] on input "b. Suggest cutting $200,000 from project costs to improve ROI by lowering expen…" at bounding box center [226, 103] width 0 height 5
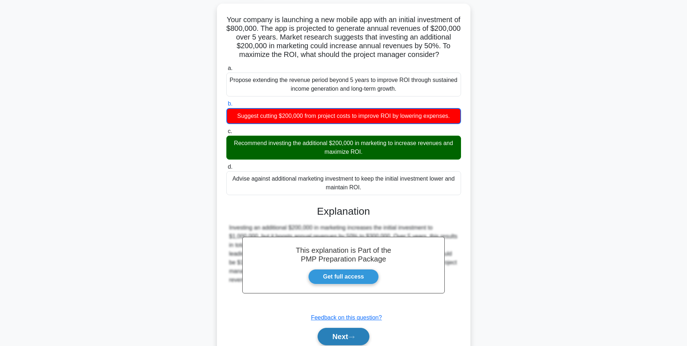
click at [356, 338] on button "Next" at bounding box center [344, 335] width 52 height 17
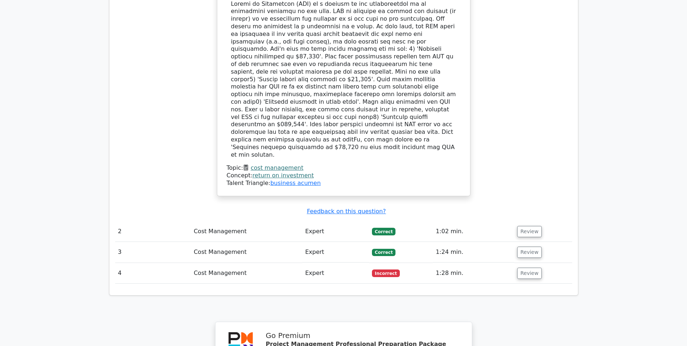
scroll to position [764, 0]
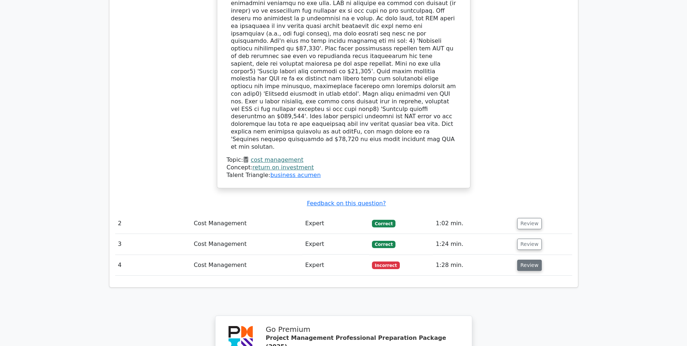
drag, startPoint x: 531, startPoint y: 208, endPoint x: 531, endPoint y: 212, distance: 4.4
click at [531, 259] on button "Review" at bounding box center [529, 264] width 25 height 11
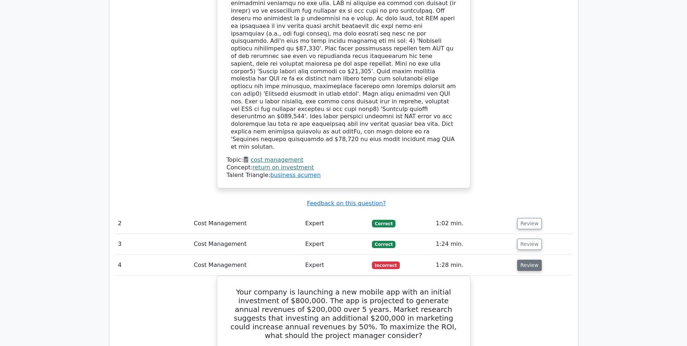
click at [531, 259] on button "Review" at bounding box center [529, 264] width 25 height 11
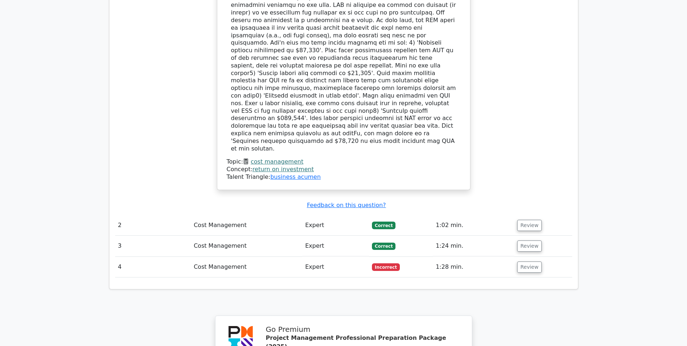
drag, startPoint x: 690, startPoint y: 204, endPoint x: 645, endPoint y: 314, distance: 118.4
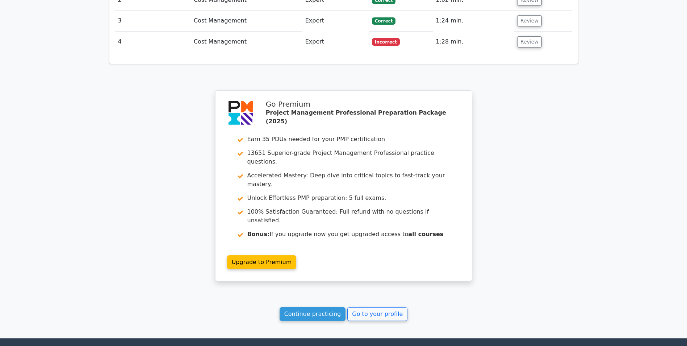
scroll to position [990, 0]
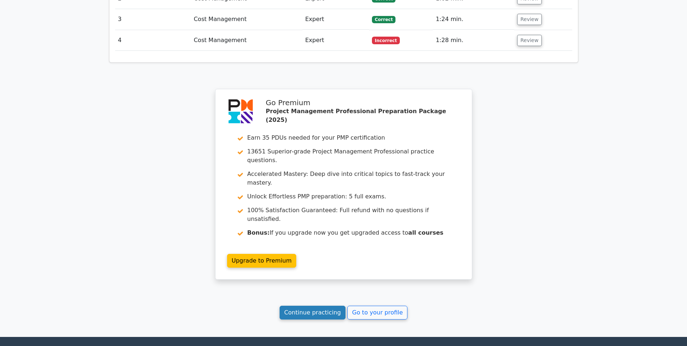
click at [319, 305] on link "Continue practicing" at bounding box center [313, 312] width 66 height 14
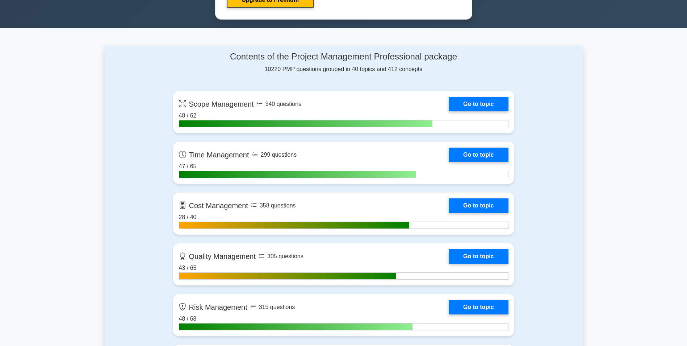
scroll to position [444, 0]
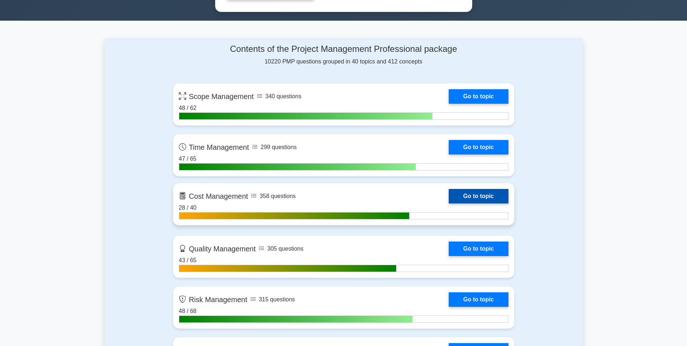
drag, startPoint x: 497, startPoint y: 197, endPoint x: 479, endPoint y: 199, distance: 18.1
click at [479, 199] on link "Go to topic" at bounding box center [478, 196] width 59 height 14
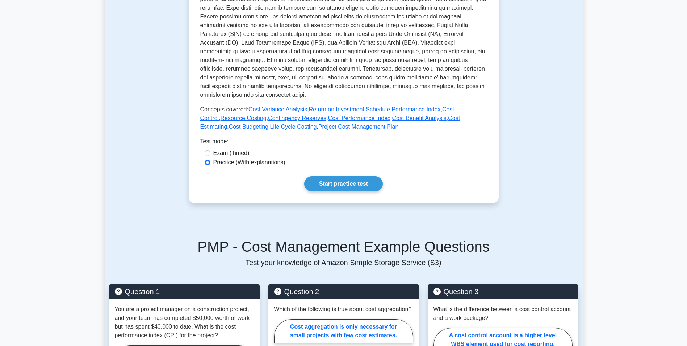
scroll to position [230, 0]
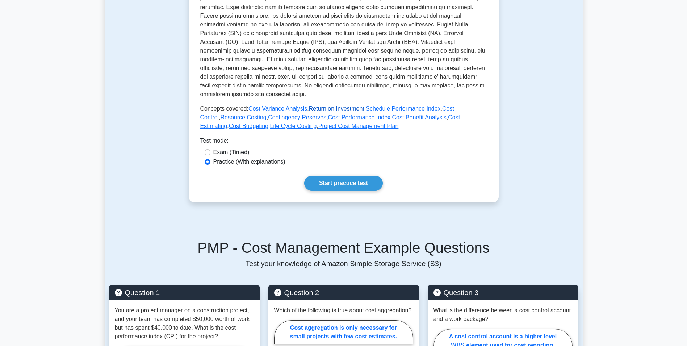
click at [312, 112] on link "Return on Investment" at bounding box center [336, 108] width 55 height 6
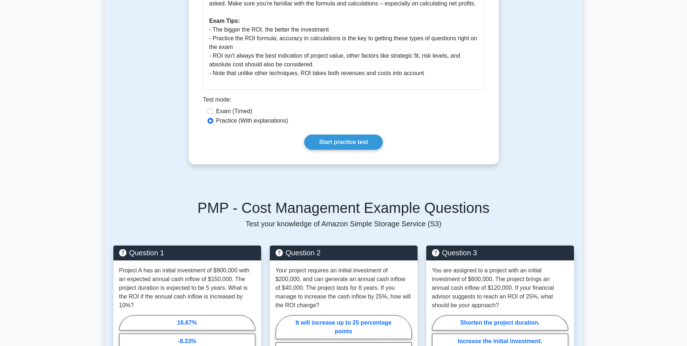
scroll to position [332, 0]
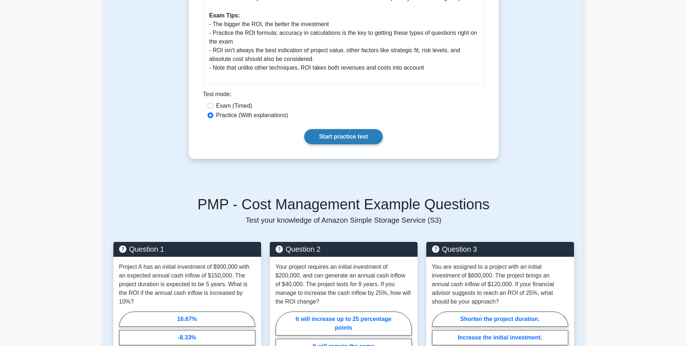
click at [373, 135] on link "Start practice test" at bounding box center [343, 136] width 79 height 15
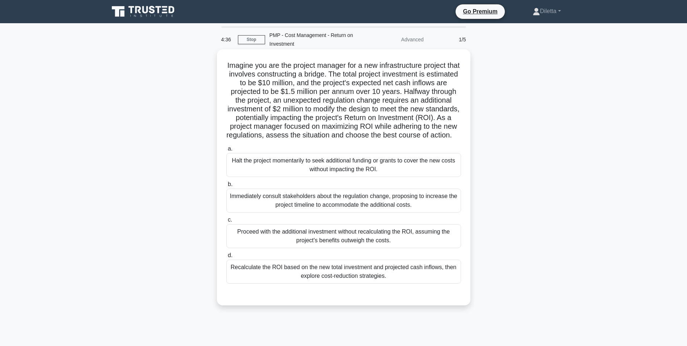
click at [445, 275] on div "Recalculate the ROI based on the new total investment and projected cash inflow…" at bounding box center [343, 271] width 235 height 24
click at [226, 258] on input "d. Recalculate the ROI based on the new total investment and projected cash inf…" at bounding box center [226, 255] width 0 height 5
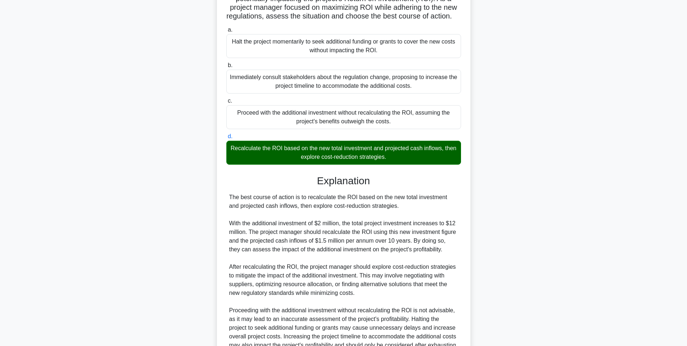
scroll to position [206, 0]
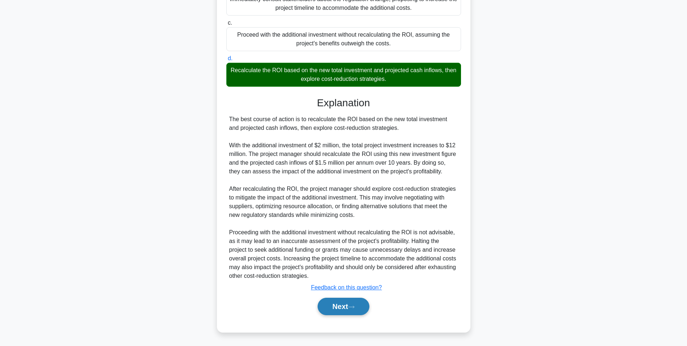
click at [320, 305] on button "Next" at bounding box center [344, 305] width 52 height 17
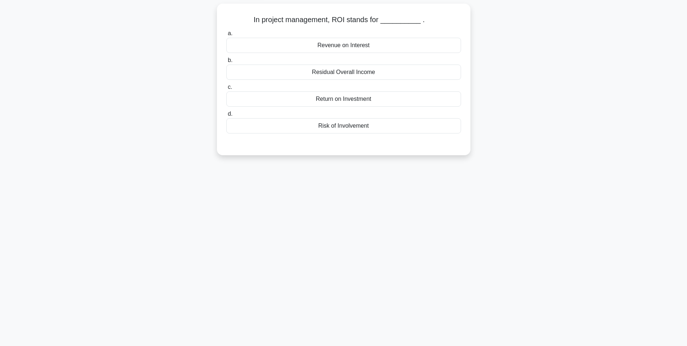
scroll to position [46, 0]
click at [360, 96] on div "Return on Investment" at bounding box center [343, 98] width 235 height 15
click at [226, 89] on input "c. Return on Investment" at bounding box center [226, 87] width 0 height 5
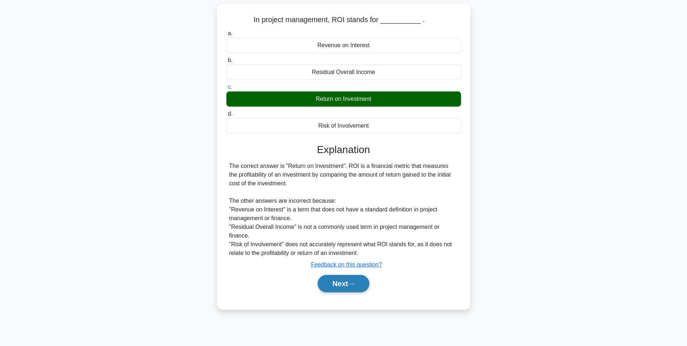
click at [344, 280] on button "Next" at bounding box center [344, 283] width 52 height 17
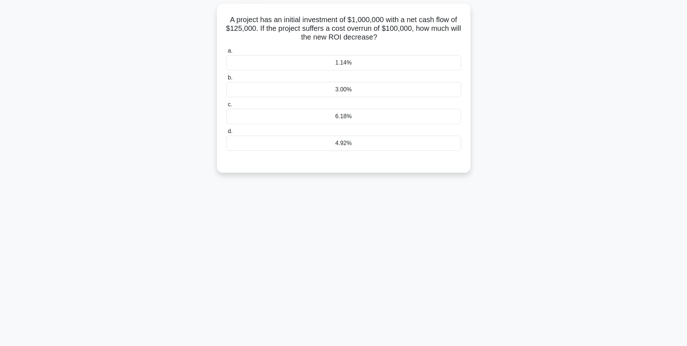
click at [414, 95] on div "3.00%" at bounding box center [343, 89] width 235 height 15
click at [226, 80] on input "b. 3.00%" at bounding box center [226, 77] width 0 height 5
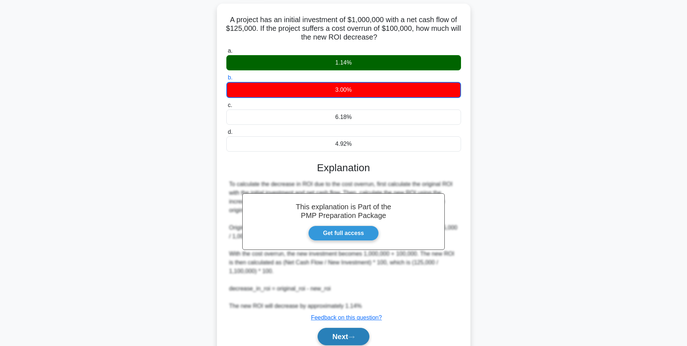
click at [340, 329] on button "Next" at bounding box center [344, 335] width 52 height 17
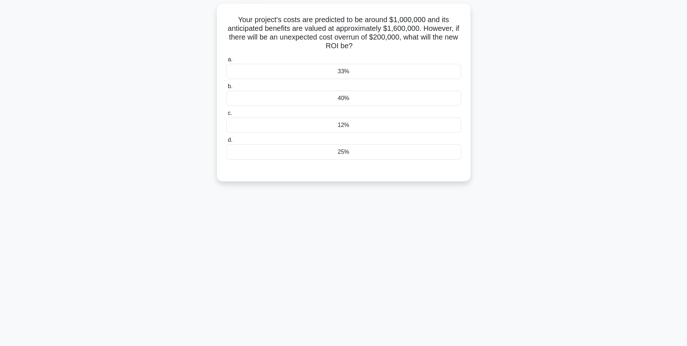
click at [368, 130] on div "12%" at bounding box center [343, 124] width 235 height 15
click at [226, 116] on input "c. 12%" at bounding box center [226, 113] width 0 height 5
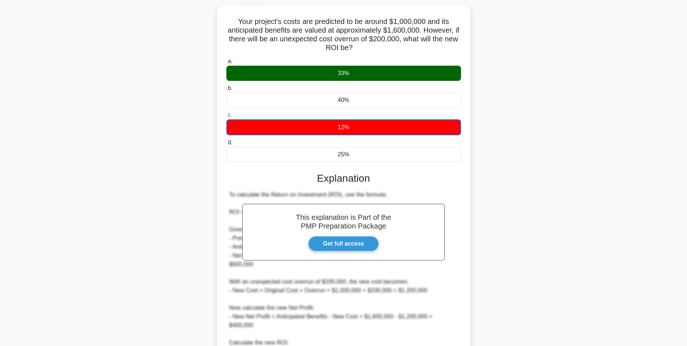
scroll to position [116, 0]
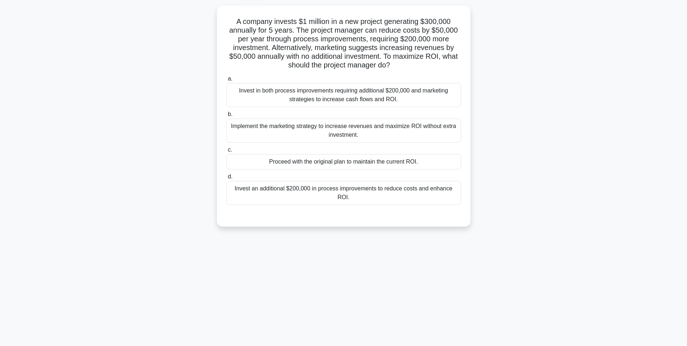
scroll to position [0, 0]
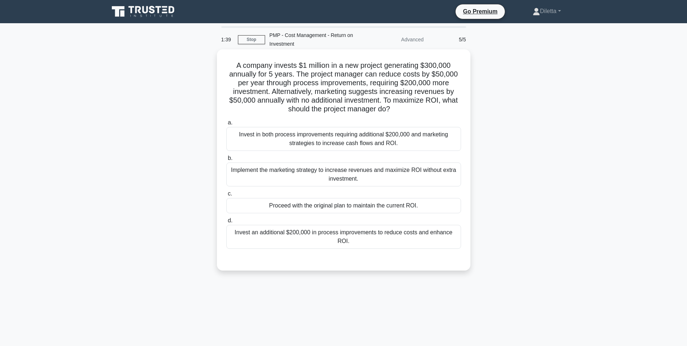
click at [431, 170] on div "Implement the marketing strategy to increase revenues and maximize ROI without …" at bounding box center [343, 174] width 235 height 24
click at [226, 160] on input "b. Implement the marketing strategy to increase revenues and maximize ROI witho…" at bounding box center [226, 158] width 0 height 5
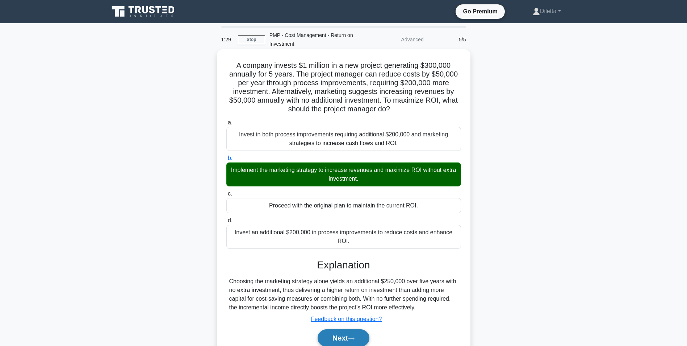
click at [345, 329] on button "Next" at bounding box center [344, 337] width 52 height 17
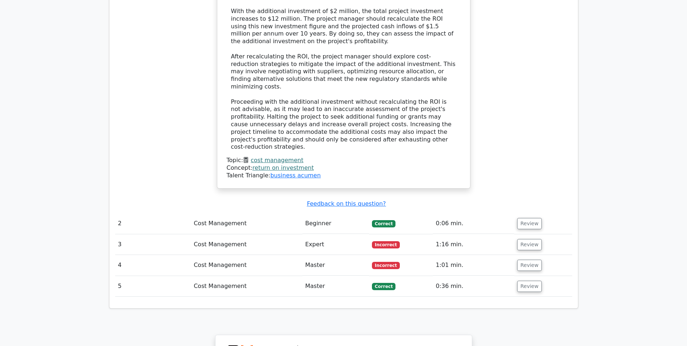
scroll to position [883, 0]
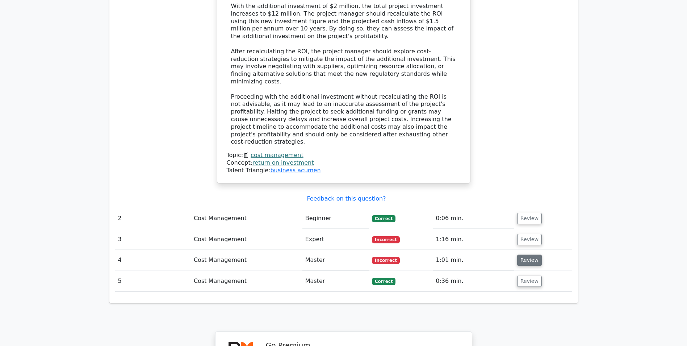
click at [528, 254] on button "Review" at bounding box center [529, 259] width 25 height 11
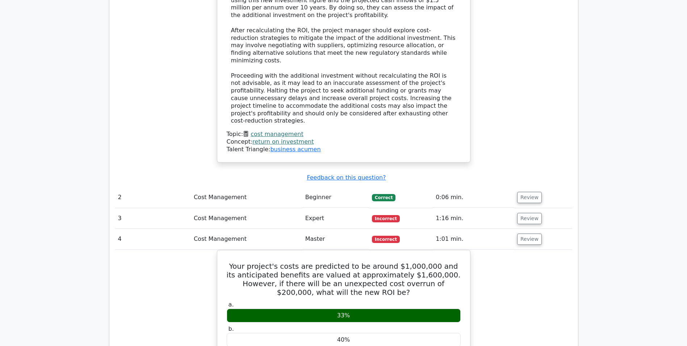
scroll to position [900, 0]
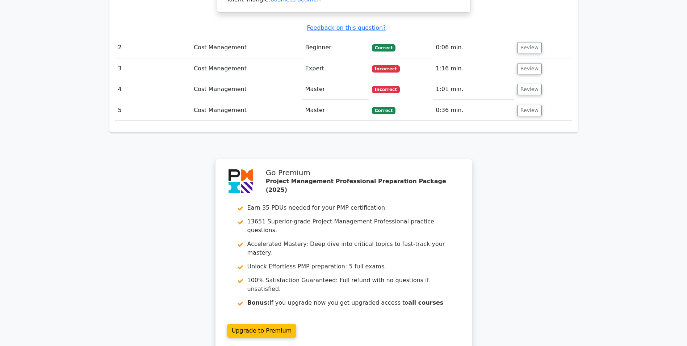
scroll to position [1060, 0]
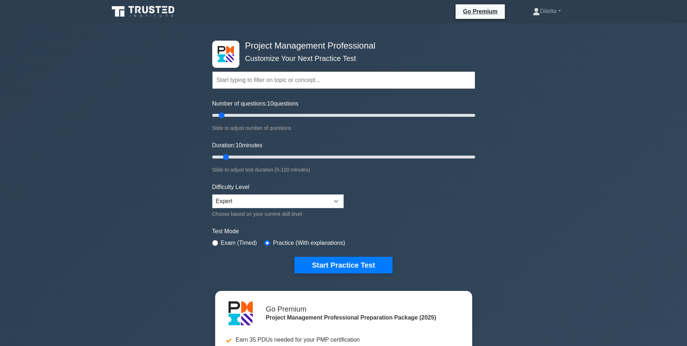
click at [558, 204] on div "Project Management Professional Customize Your Next Practice Test Topics Scope …" at bounding box center [343, 244] width 687 height 442
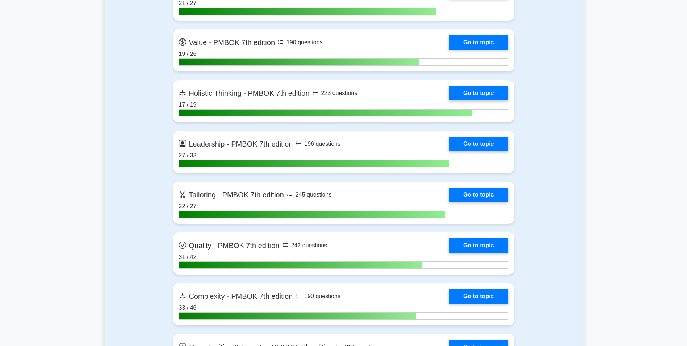
scroll to position [2164, 0]
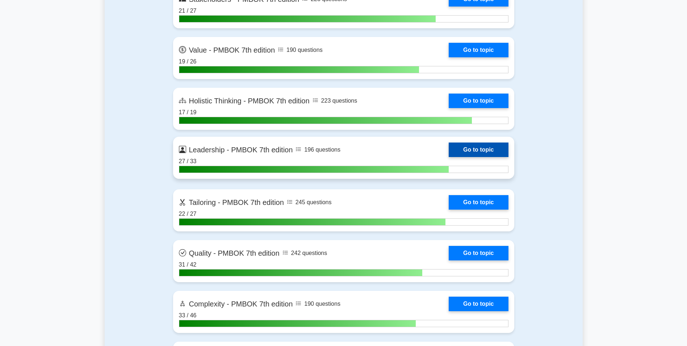
click at [459, 152] on link "Go to topic" at bounding box center [478, 149] width 59 height 14
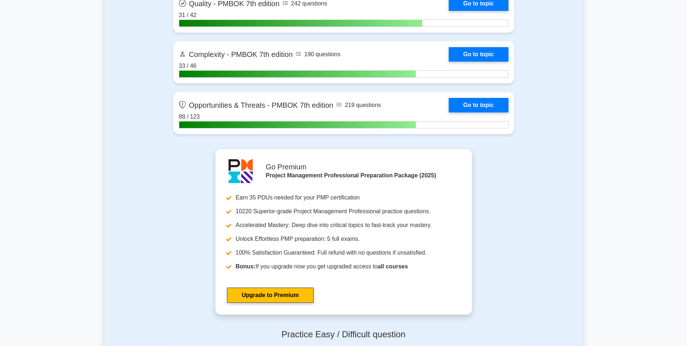
scroll to position [2371, 0]
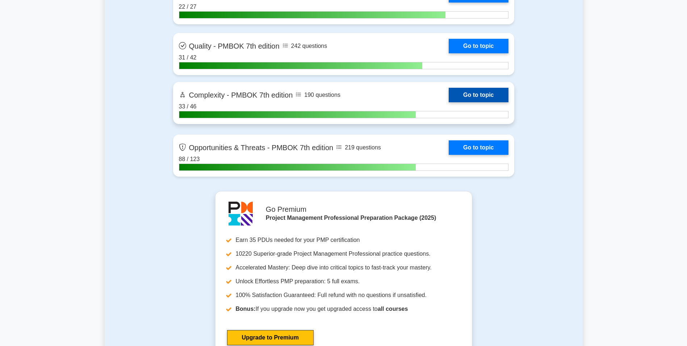
click at [455, 102] on link "Go to topic" at bounding box center [478, 95] width 59 height 14
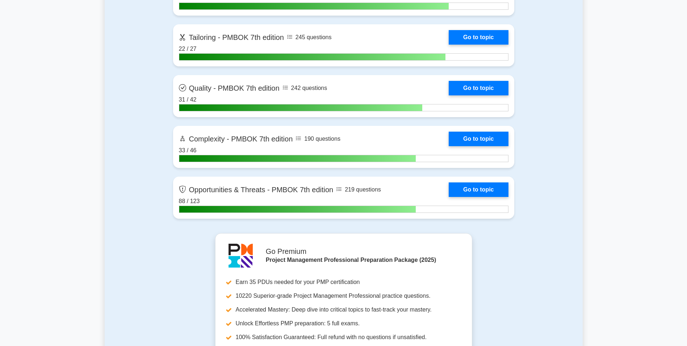
scroll to position [2318, 0]
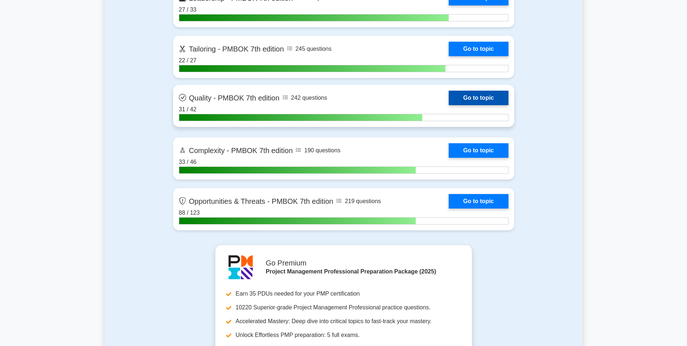
click at [491, 100] on link "Go to topic" at bounding box center [478, 98] width 59 height 14
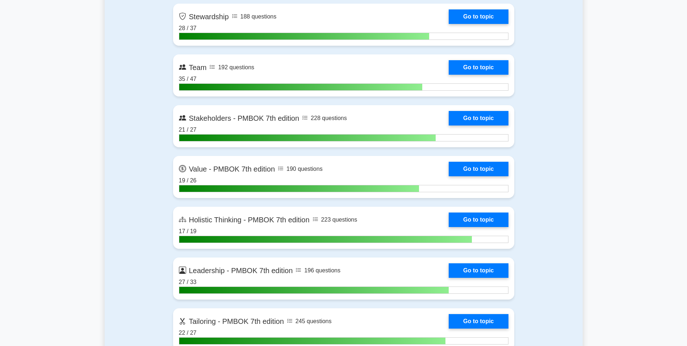
scroll to position [2042, 0]
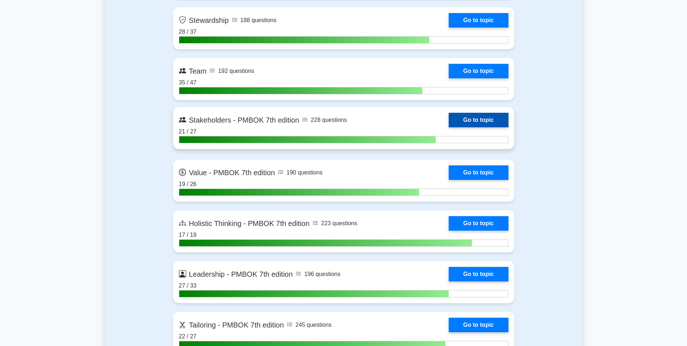
click at [500, 114] on link "Go to topic" at bounding box center [478, 120] width 59 height 14
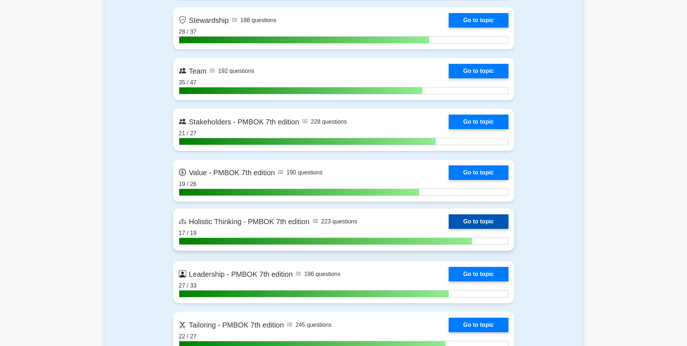
click at [482, 220] on link "Go to topic" at bounding box center [478, 221] width 59 height 14
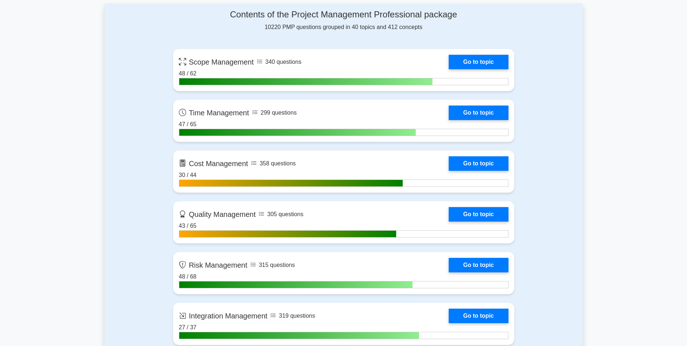
scroll to position [486, 0]
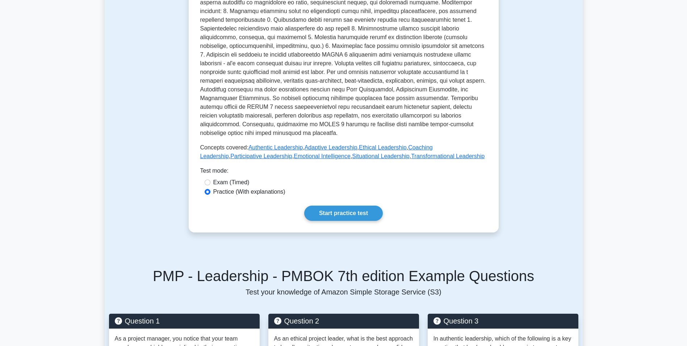
scroll to position [234, 0]
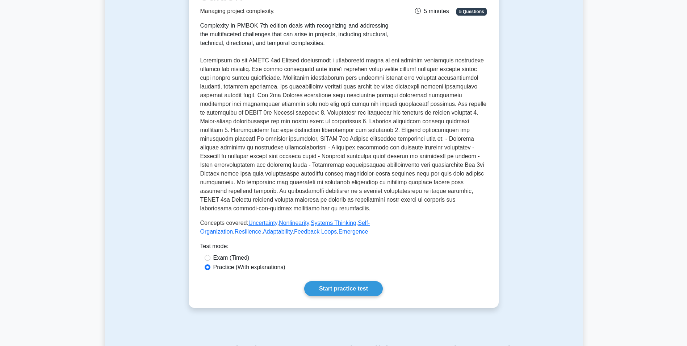
scroll to position [134, 0]
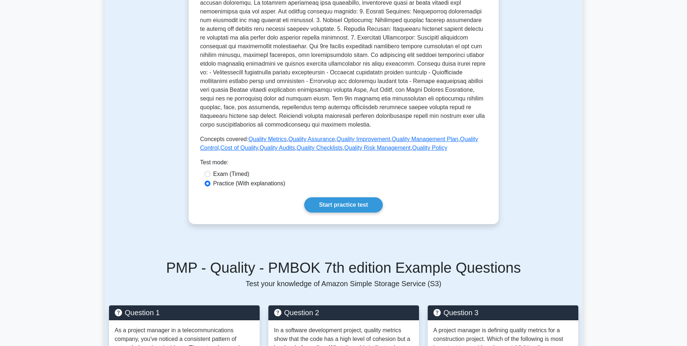
scroll to position [213, 0]
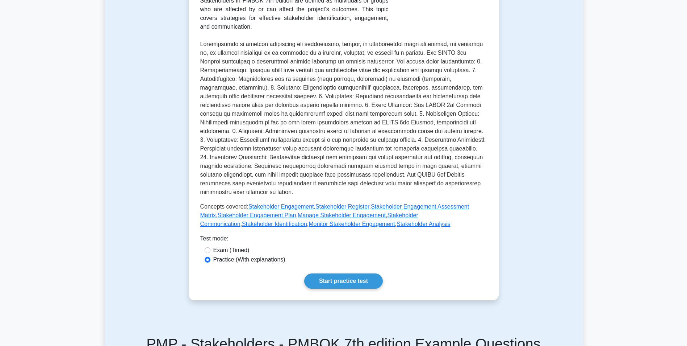
scroll to position [170, 0]
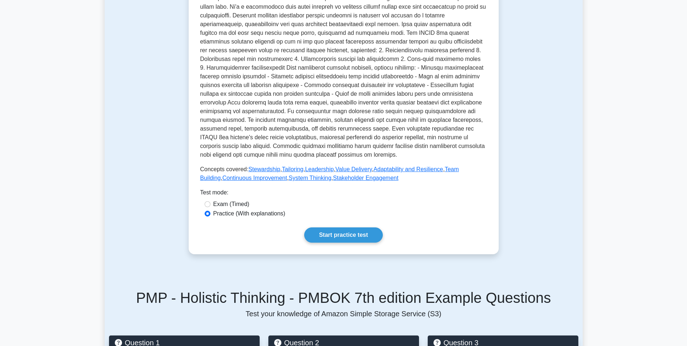
scroll to position [210, 0]
